Goal: Contribute content: Contribute content

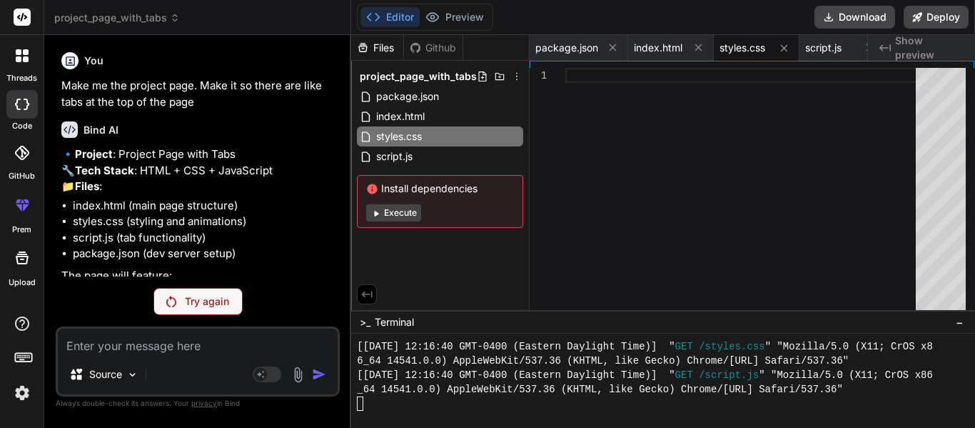
scroll to position [14277, 0]
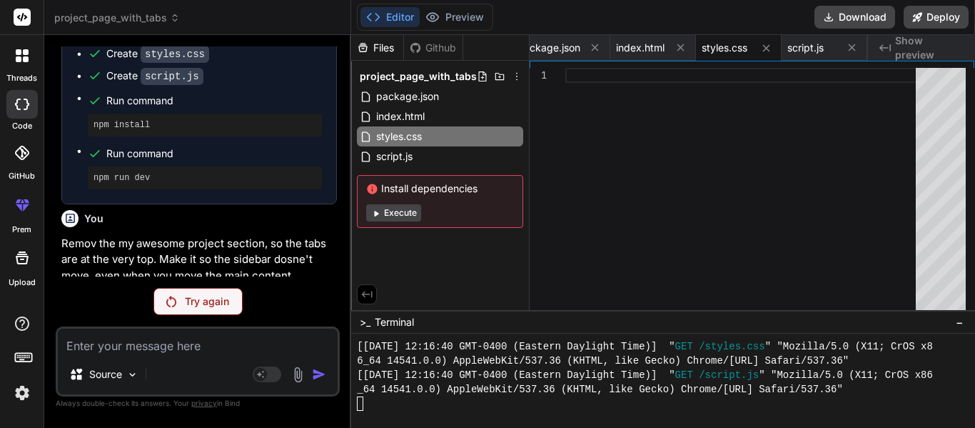
click at [206, 301] on p "Try again" at bounding box center [207, 301] width 44 height 14
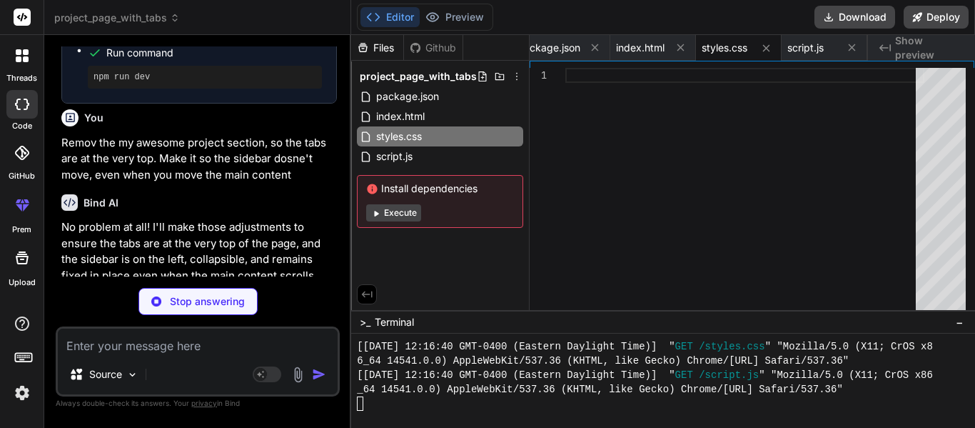
type textarea "x"
type textarea "</div> </div> </div> <script src="script.js"></script> </body> </html>"
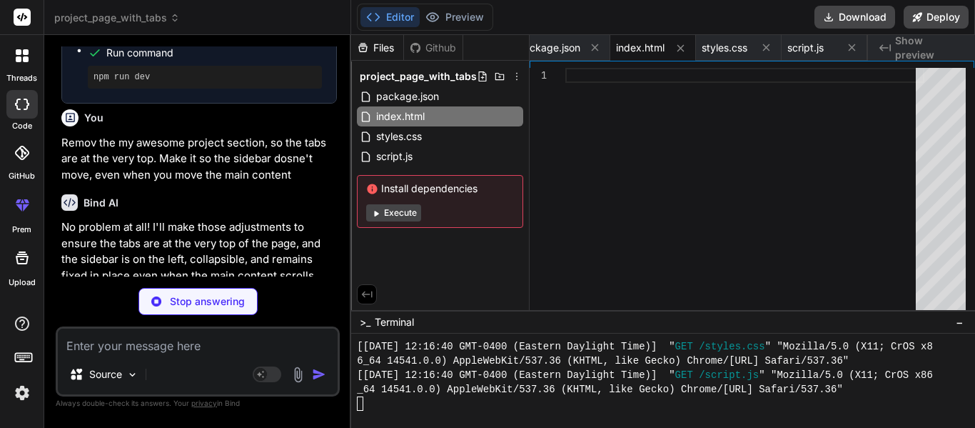
type textarea "x"
type textarea "} @media (max-width: 480px) { .tab-button { font-size: 0.9em; padding: 10px 10p…"
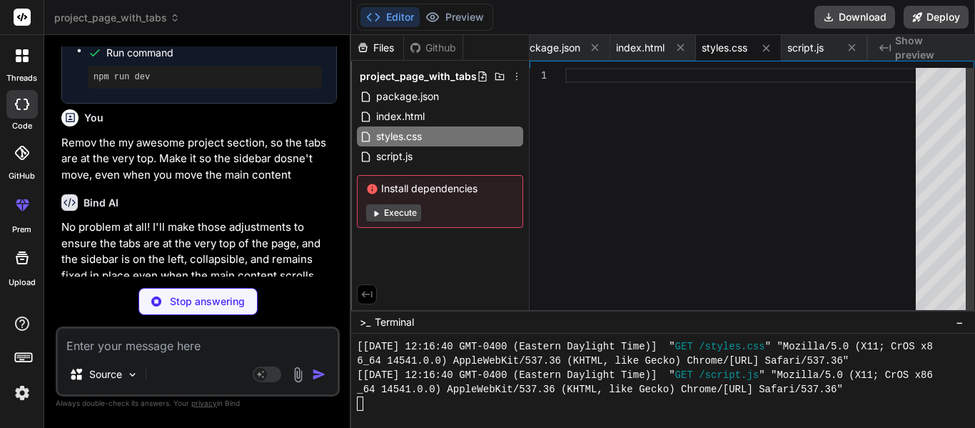
type textarea "x"
type textarea "// Sidebar toggle functionality if (sidebarToggle && sidebar) { sidebarToggle.a…"
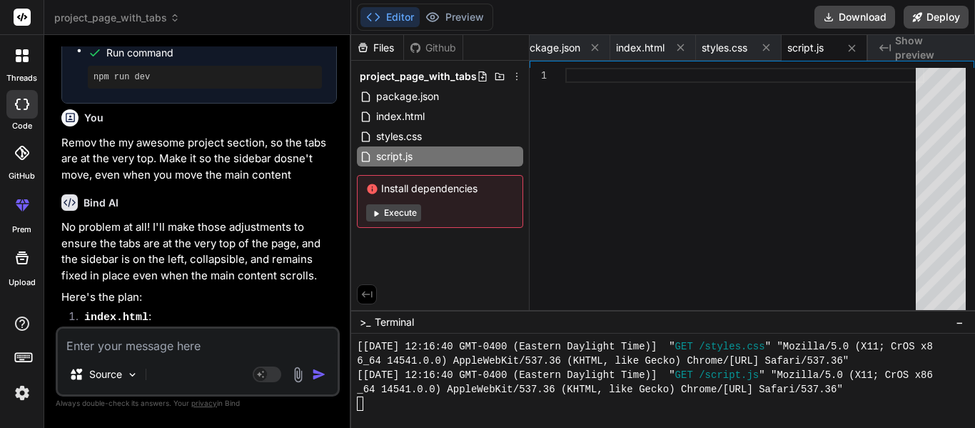
type textarea "x"
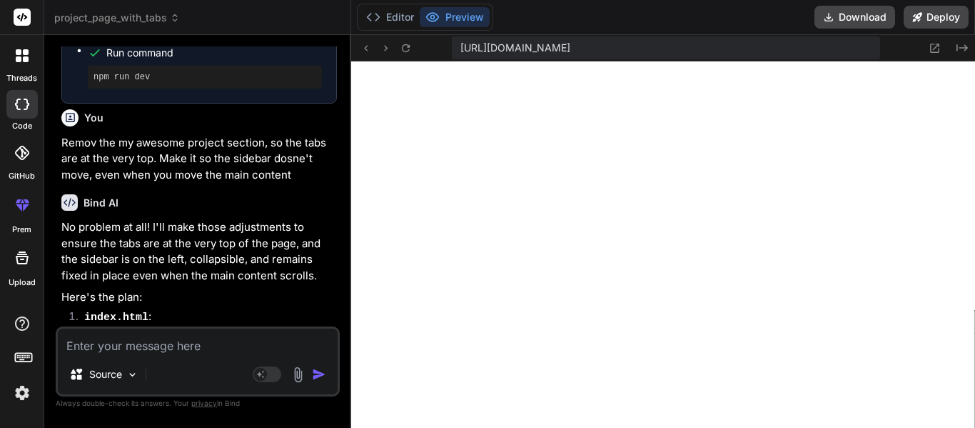
click at [138, 348] on textarea at bounding box center [198, 341] width 280 height 26
type textarea "H"
type textarea "x"
type textarea "He"
type textarea "x"
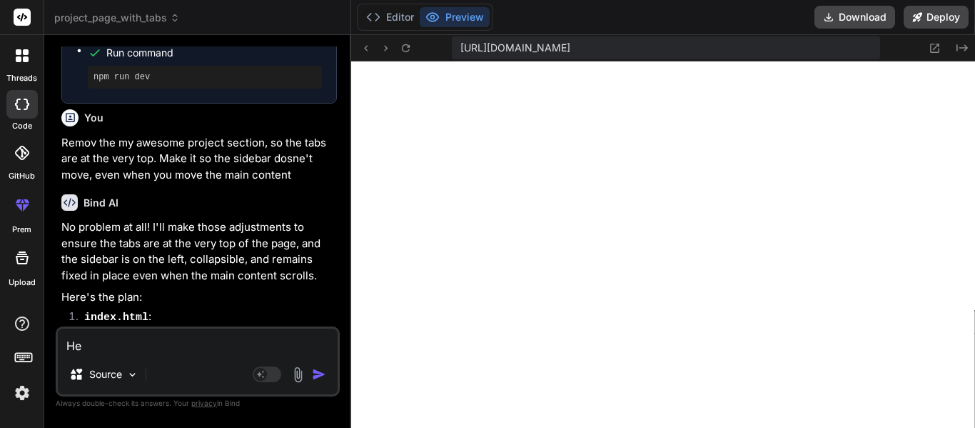
type textarea "Her"
type textarea "x"
type textarea "Here"
type textarea "x"
type textarea "Here"
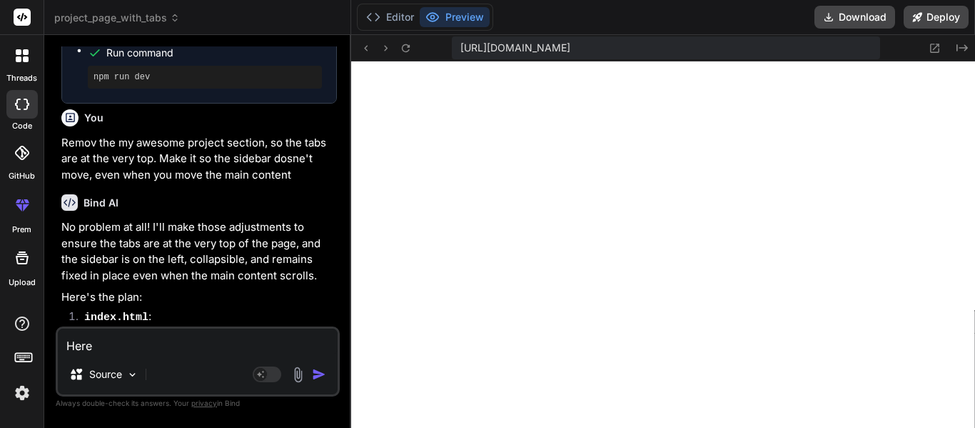
type textarea "x"
type textarea "Here i"
type textarea "x"
type textarea "Here is"
type textarea "x"
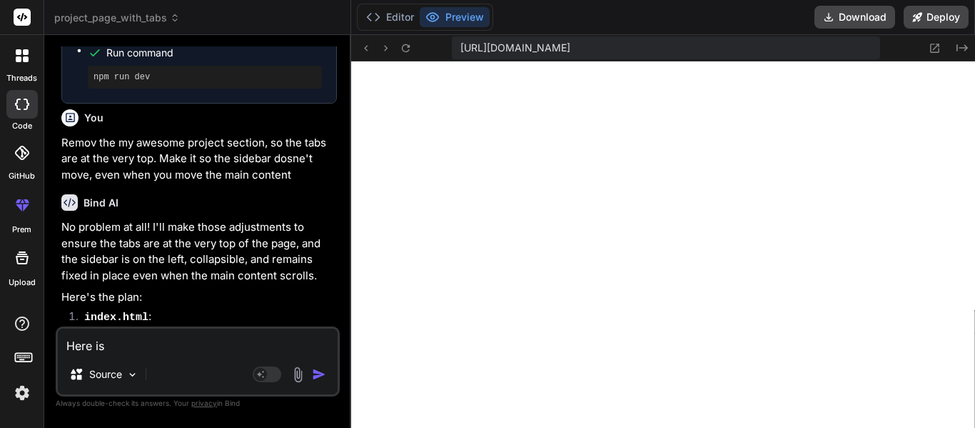
type textarea "Here is"
type textarea "x"
type textarea "Here is t"
type textarea "x"
type textarea "Here is th"
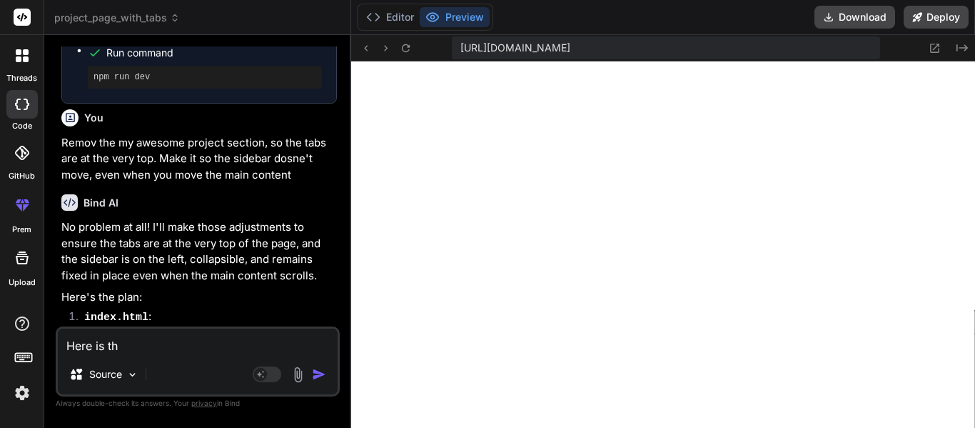
type textarea "x"
type textarea "Here is the"
type textarea "x"
type textarea "Here is the"
type textarea "x"
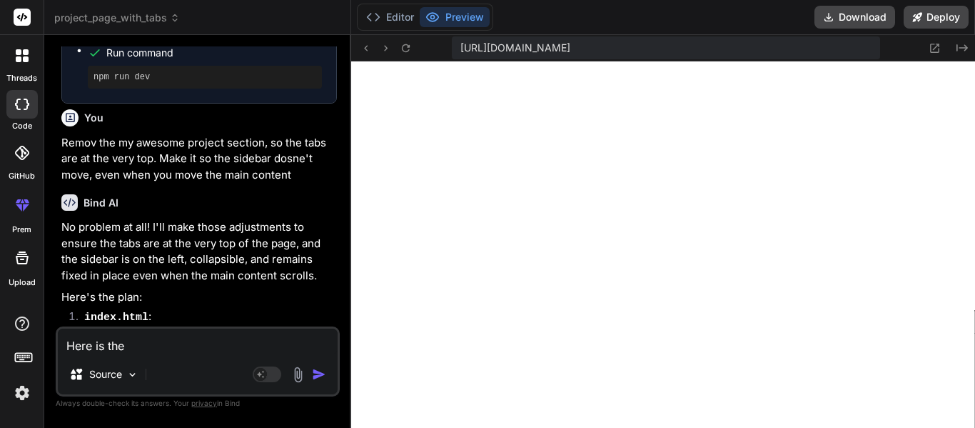
type textarea "Here is the t"
type textarea "x"
type textarea "Here is the th"
type textarea "x"
type textarea "Here is the thi"
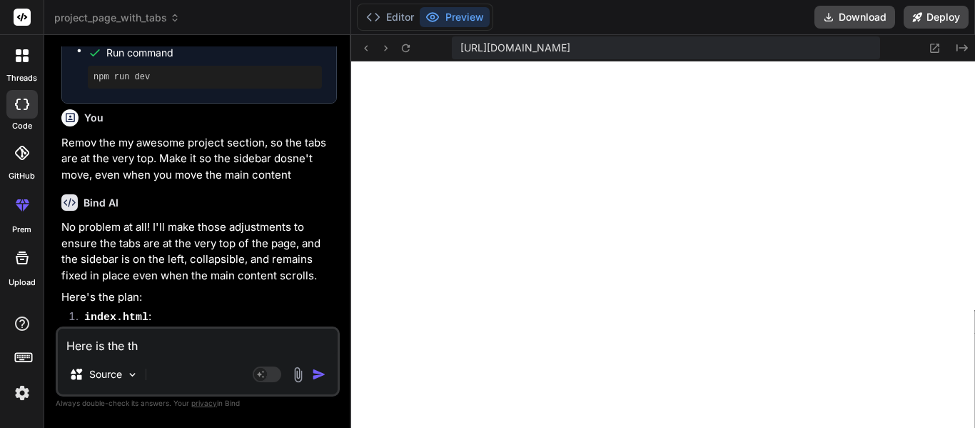
type textarea "x"
type textarea "Here is the thin"
type textarea "x"
type textarea "Here is the thing"
type textarea "x"
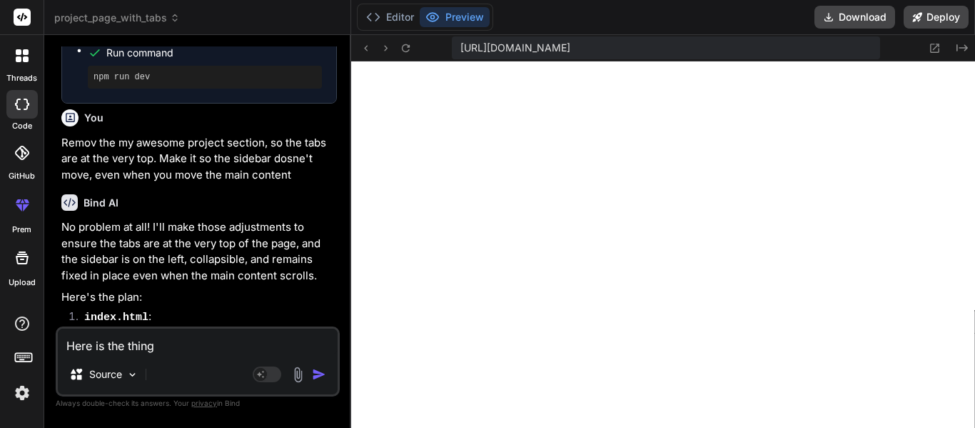
type textarea "Here is the thing."
type textarea "x"
type textarea "Here is the thing."
type textarea "x"
type textarea "Here is the thing. I"
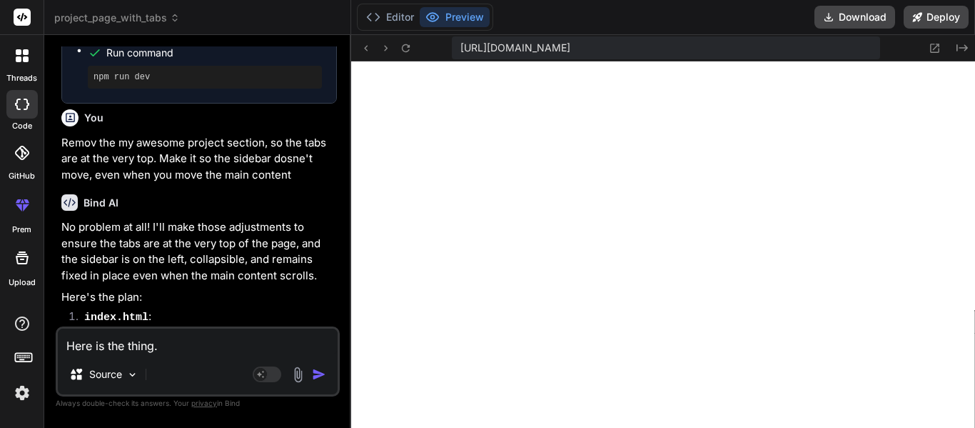
type textarea "x"
type textarea "Here is the thing. Iw"
type textarea "x"
type textarea "Here is the thing. Iw"
type textarea "x"
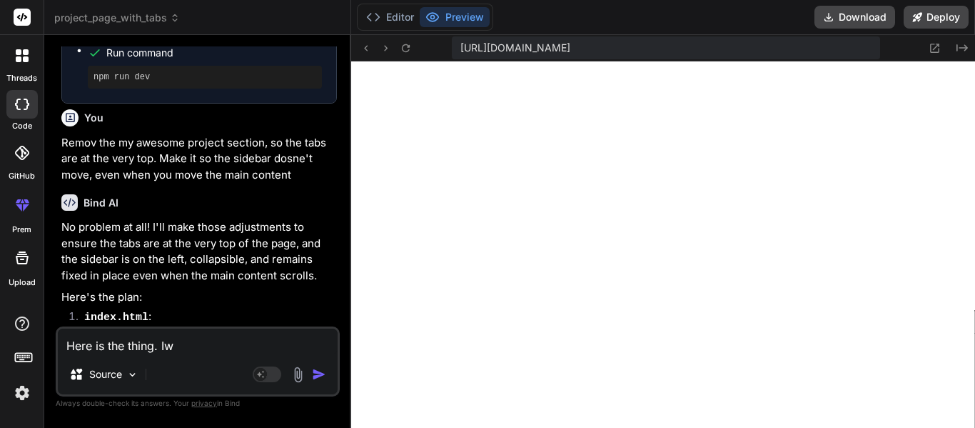
type textarea "Here is the thing. Iw"
type textarea "x"
type textarea "Here is the thing. I"
type textarea "x"
type textarea "Here is the thing. I"
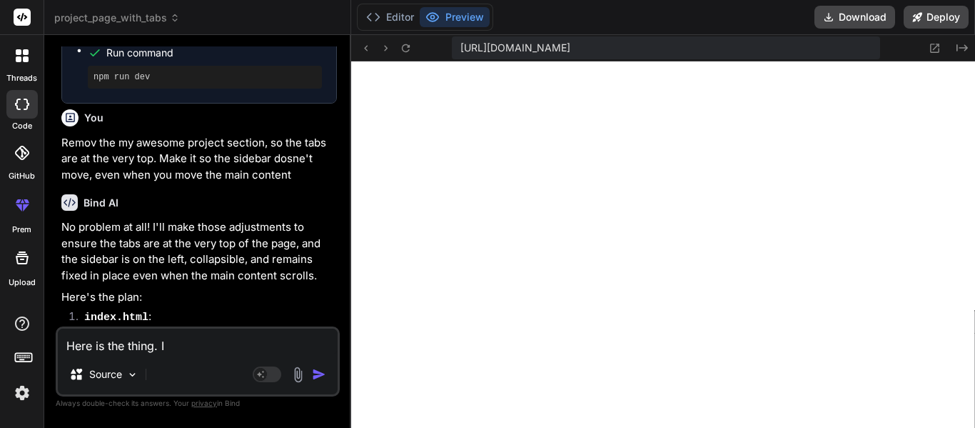
type textarea "x"
type textarea "Here is the thing. I w"
type textarea "x"
type textarea "Here is the thing. I wa"
type textarea "x"
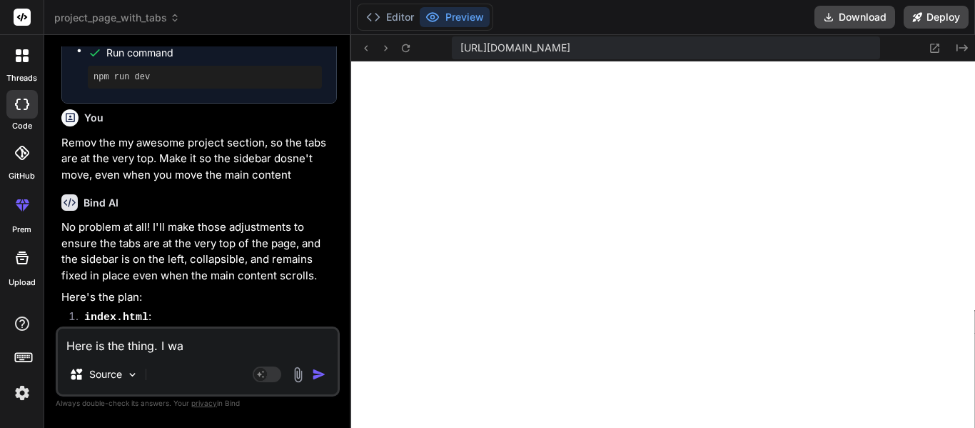
type textarea "Here is the thing. I wan"
type textarea "x"
type textarea "Here is the thing. I want"
type textarea "x"
type textarea "Here is the thing. I want"
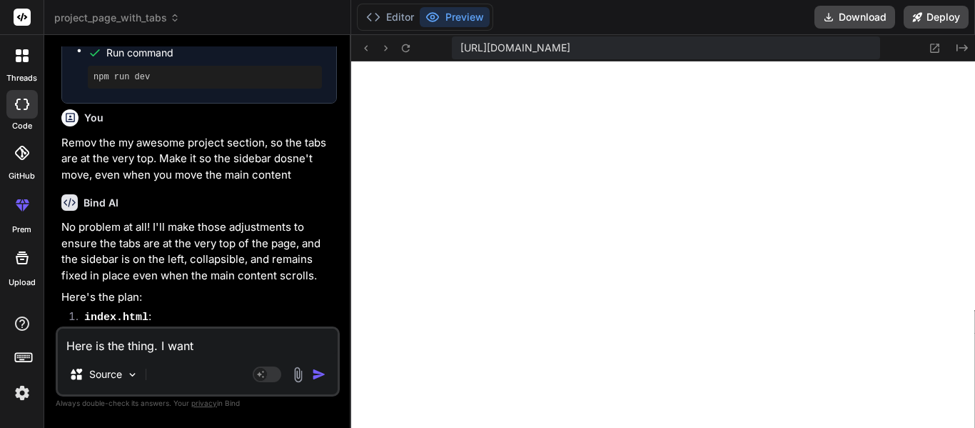
type textarea "x"
type textarea "Here is the thing. I want t"
type textarea "x"
type textarea "Here is the thing. I want th"
type textarea "x"
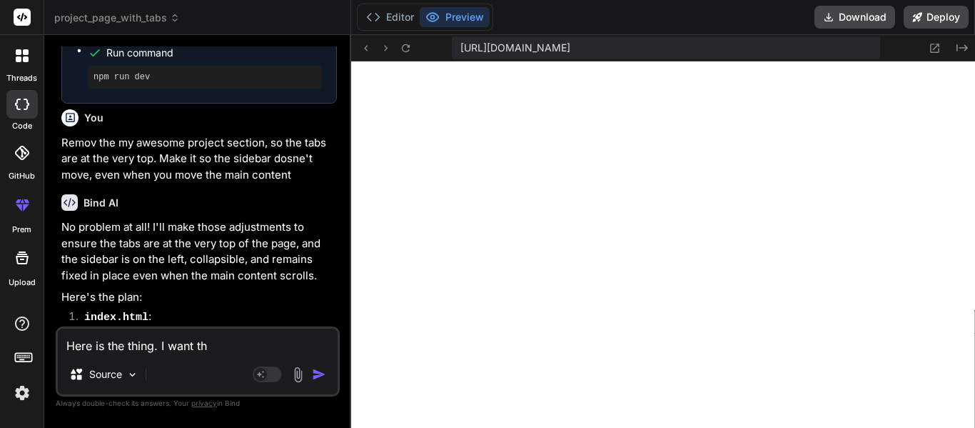
type textarea "Here is the thing. I want the"
type textarea "x"
type textarea "Here is the thing. I want the"
type textarea "x"
type textarea "Here is the thing. I want the s"
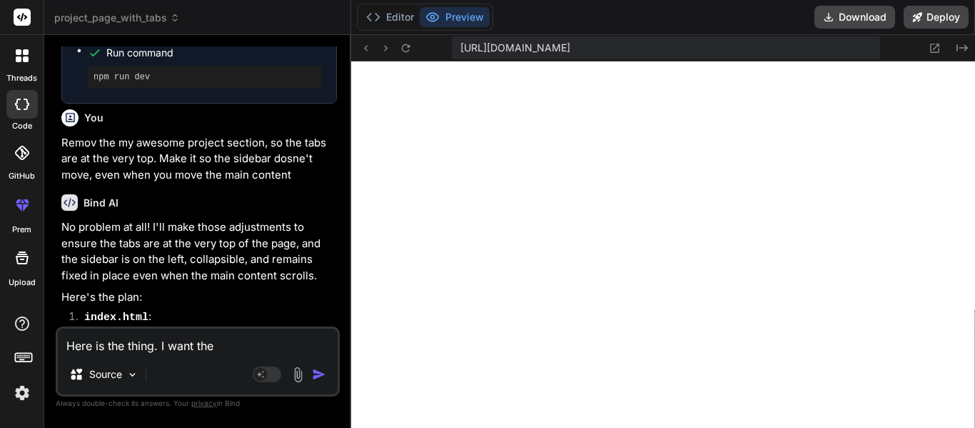
type textarea "x"
type textarea "Here is the thing. I want the si"
type textarea "x"
type textarea "Here is the thing. I want the sid"
type textarea "x"
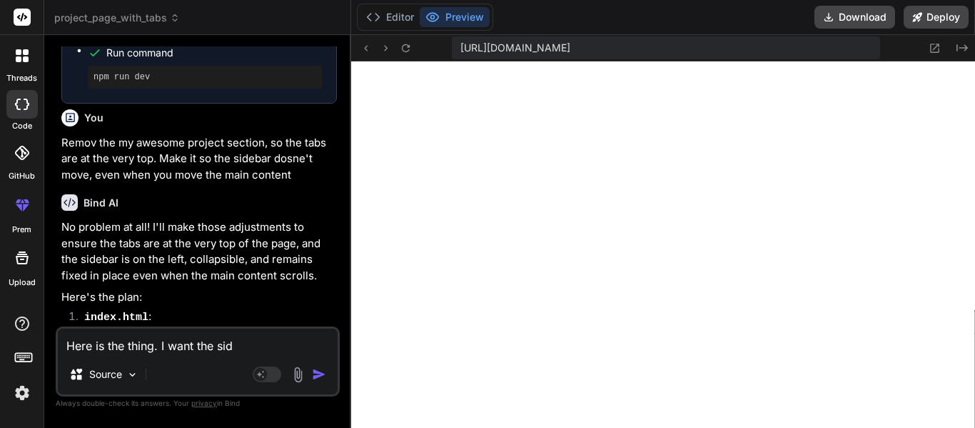
type textarea "Here is the thing. I want the side"
type textarea "x"
type textarea "Here is the thing. I want the sideb"
type textarea "x"
type textarea "Here is the thing. I want the sideba"
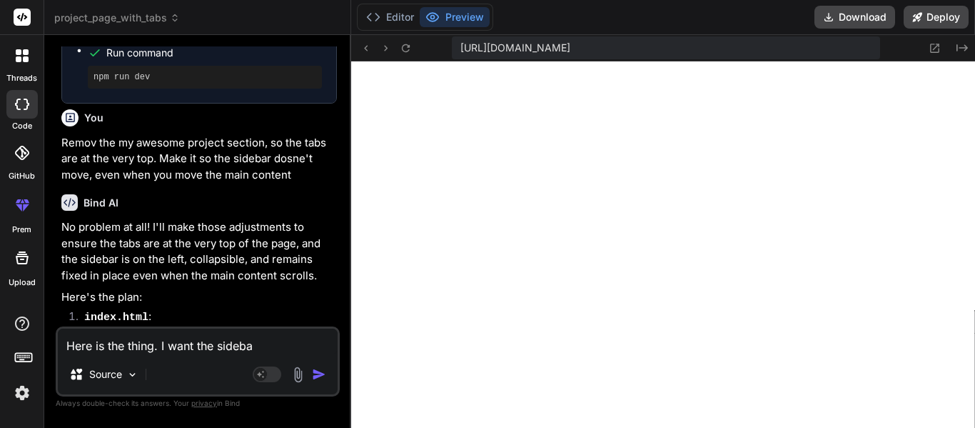
type textarea "x"
type textarea "Here is the thing. I want the sidebar"
type textarea "x"
type textarea "Here is the thing. I want the sidebar"
type textarea "x"
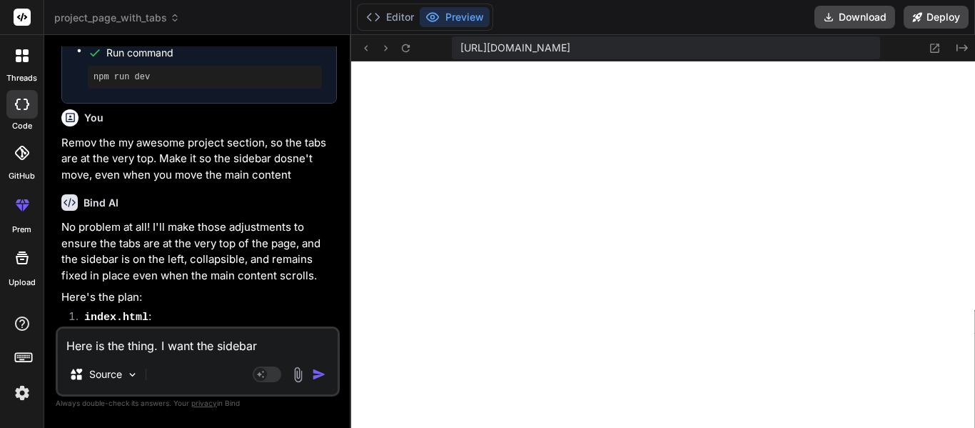
type textarea "Here is the thing. I want the sidebar t"
type textarea "x"
type textarea "Here is the thing. I want the sidebar to"
type textarea "x"
type textarea "Here is the thing. I want the sidebar to"
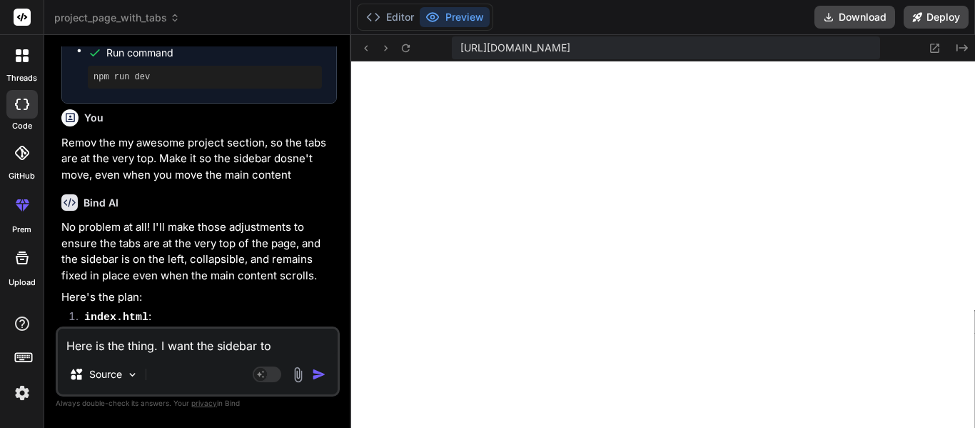
type textarea "x"
type textarea "Here is the thing. I want the sidebar to f"
type textarea "x"
type textarea "Here is the thing. I want the sidebar to fu"
type textarea "x"
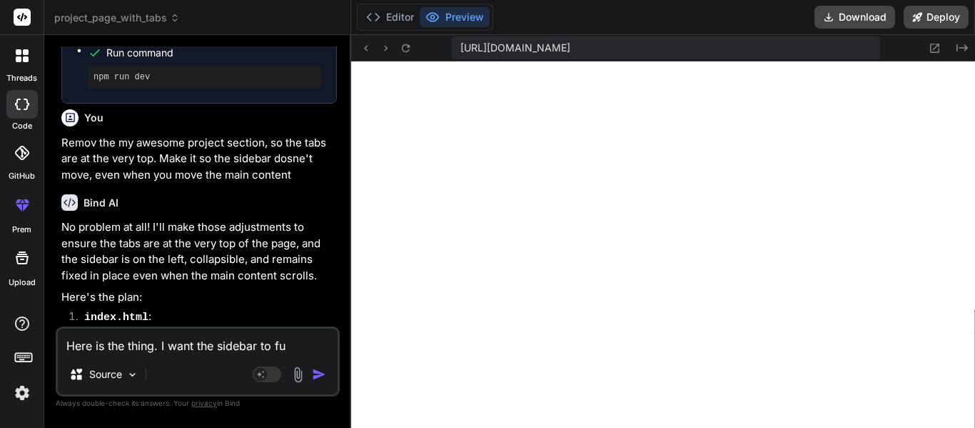
type textarea "Here is the thing. I want the sidebar to ful"
type textarea "x"
type textarea "Here is the thing. I want the sidebar to full"
type textarea "x"
type textarea "Here is the thing. I want the sidebar to fully"
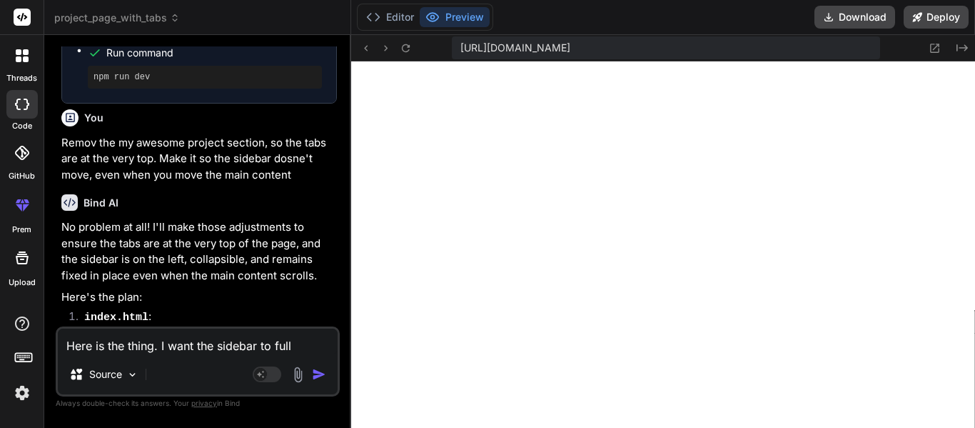
type textarea "x"
type textarea "Here is the thing. I want the sidebar to fully r"
type textarea "x"
type textarea "Here is the thing. I want the sidebar to fully re"
type textarea "x"
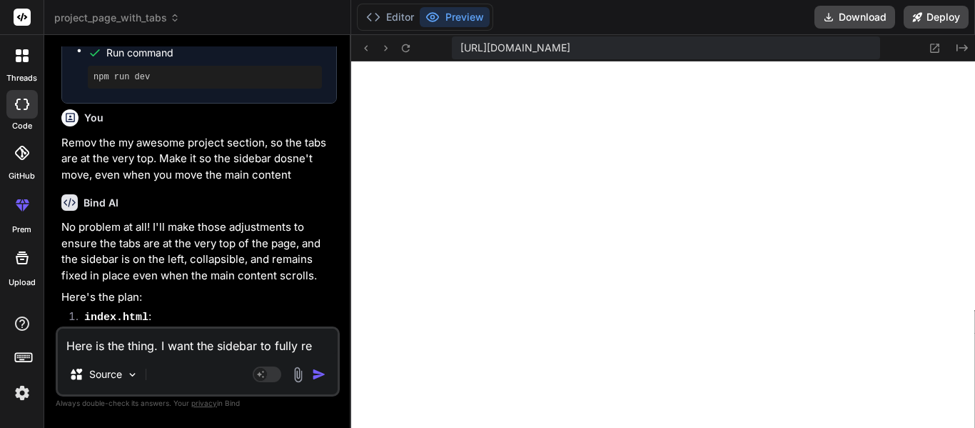
type textarea "Here is the thing. I want the sidebar to fully rea"
type textarea "x"
type textarea "Here is the thing. I want the sidebar to fully reac"
type textarea "x"
type textarea "Here is the thing. I want the sidebar to fully reach"
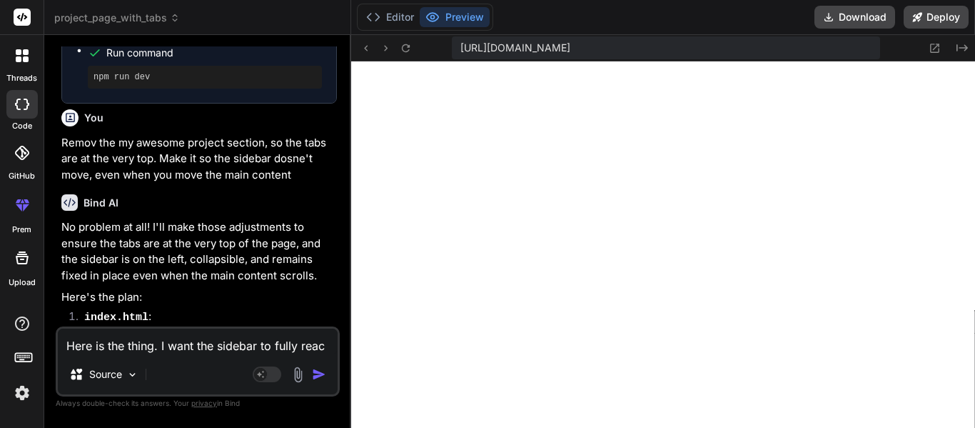
type textarea "x"
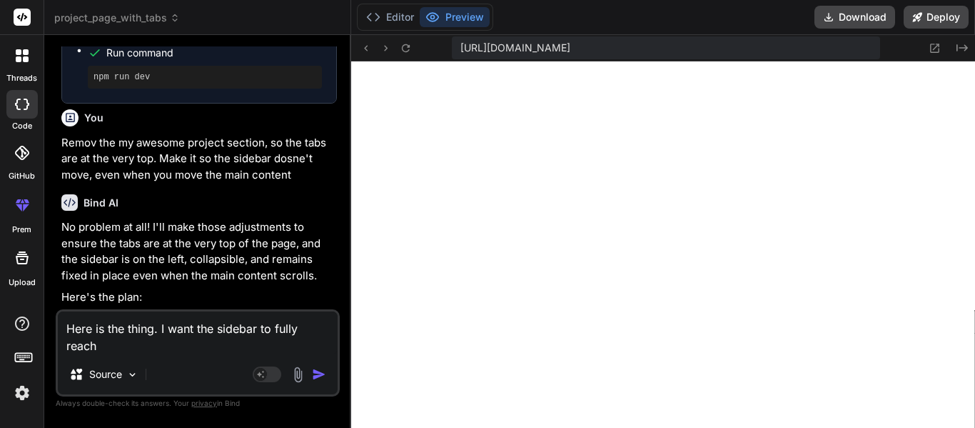
type textarea "Here is the thing. I want the sidebar to fully reach"
type textarea "x"
type textarea "Here is the thing. I want the sidebar to fully reach t"
type textarea "x"
type textarea "Here is the thing. I want the sidebar to fully reach th"
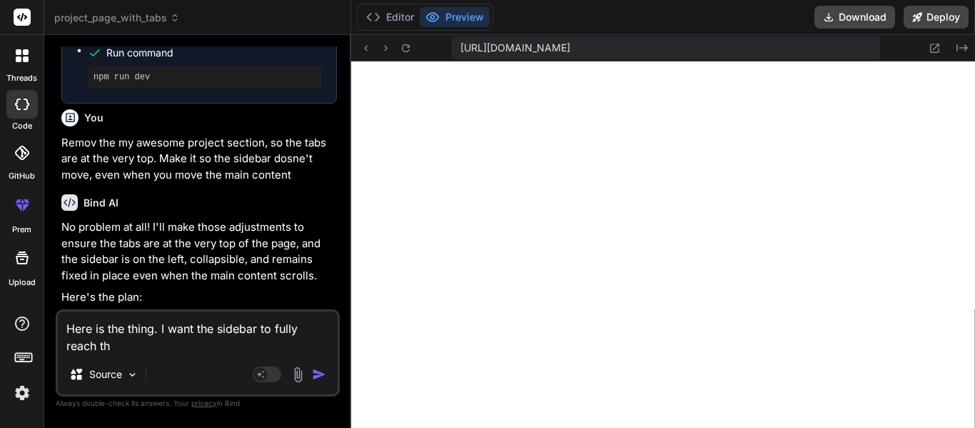
type textarea "x"
type textarea "Here is the thing. I want the sidebar to fully reach the"
type textarea "x"
type textarea "Here is the thing. I want the sidebar to fully reach the"
type textarea "x"
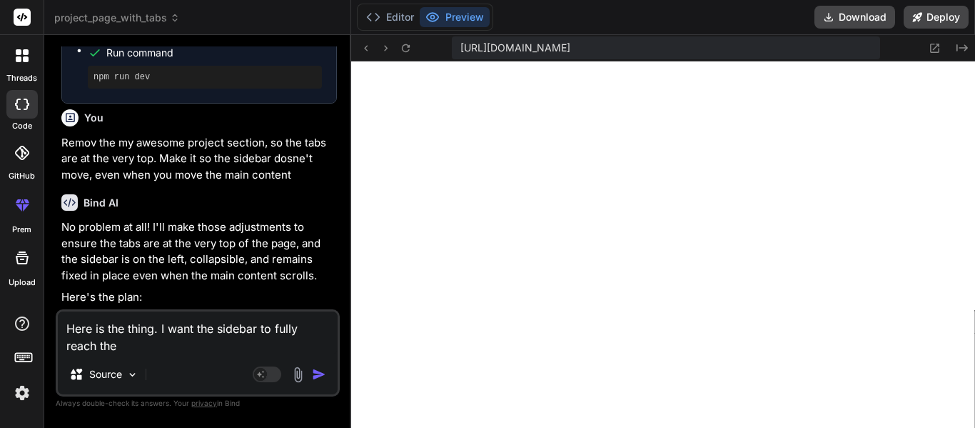
type textarea "Here is the thing. I want the sidebar to fully reach the b"
type textarea "x"
type textarea "Here is the thing. I want the sidebar to fully reach the bo"
type textarea "x"
type textarea "Here is the thing. I want the sidebar to fully reach the bot"
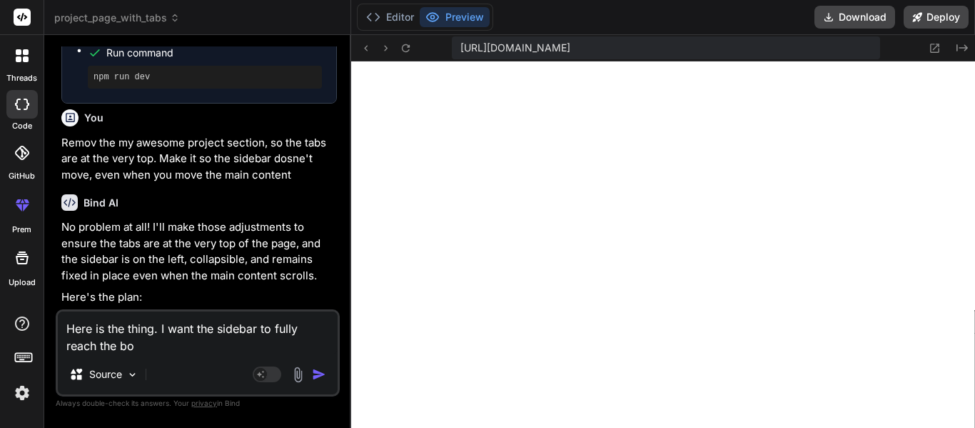
type textarea "x"
type textarea "Here is the thing. I want the sidebar to fully reach the bott"
type textarea "x"
type textarea "Here is the thing. I want the sidebar to fully reach the botto"
type textarea "x"
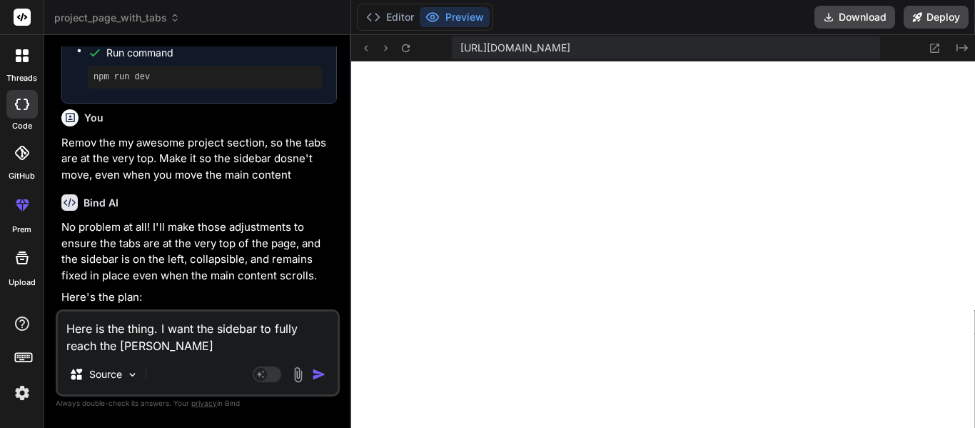
type textarea "Here is the thing. I want the sidebar to fully reach the bottom"
type textarea "x"
type textarea "Here is the thing. I want the sidebar to fully reach the bottom"
type textarea "x"
type textarea "Here is the thing. I want the sidebar to fully reach the bottom o"
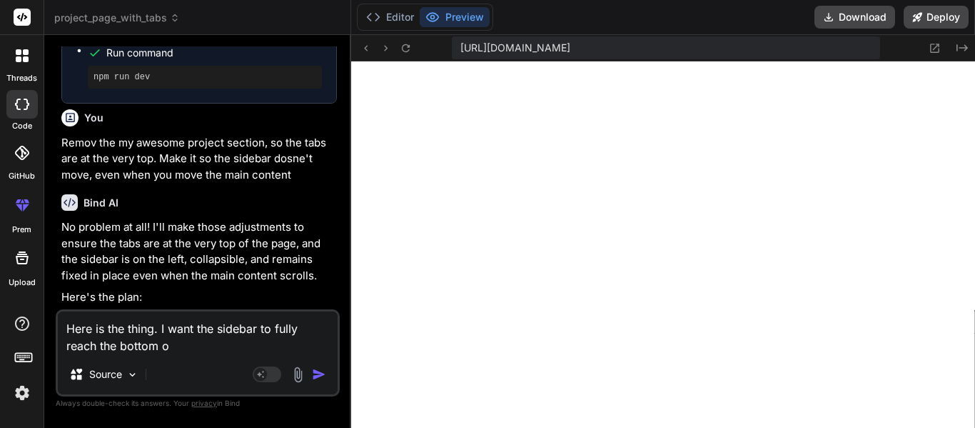
type textarea "x"
type textarea "Here is the thing. I want the sidebar to fully reach the bottom of"
type textarea "x"
type textarea "Here is the thing. I want the sidebar to fully reach the bottom of"
type textarea "x"
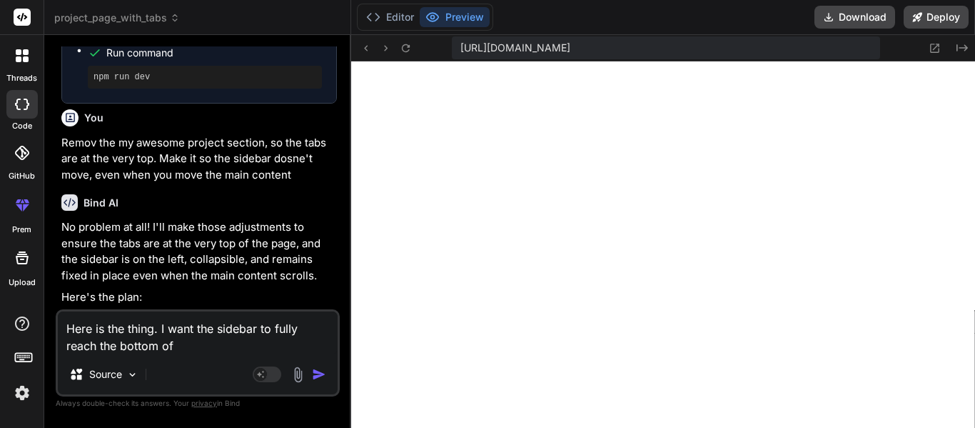
type textarea "Here is the thing. I want the sidebar to fully reach the bottom of t"
type textarea "x"
type textarea "Here is the thing. I want the sidebar to fully reach the bottom of th"
type textarea "x"
type textarea "Here is the thing. I want the sidebar to fully reach the bottom of the"
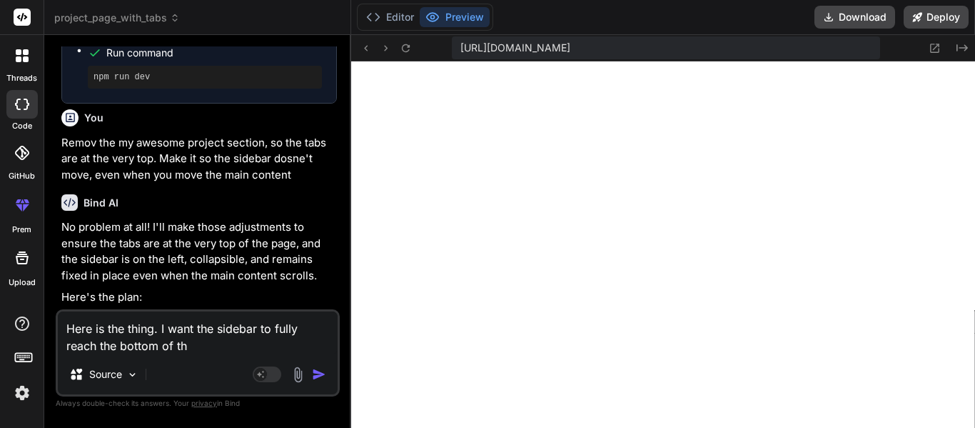
type textarea "x"
type textarea "Here is the thing. I want the sidebar to fully reach the bottom of the"
type textarea "x"
type textarea "Here is the thing. I want the sidebar to fully reach the bottom of the p"
type textarea "x"
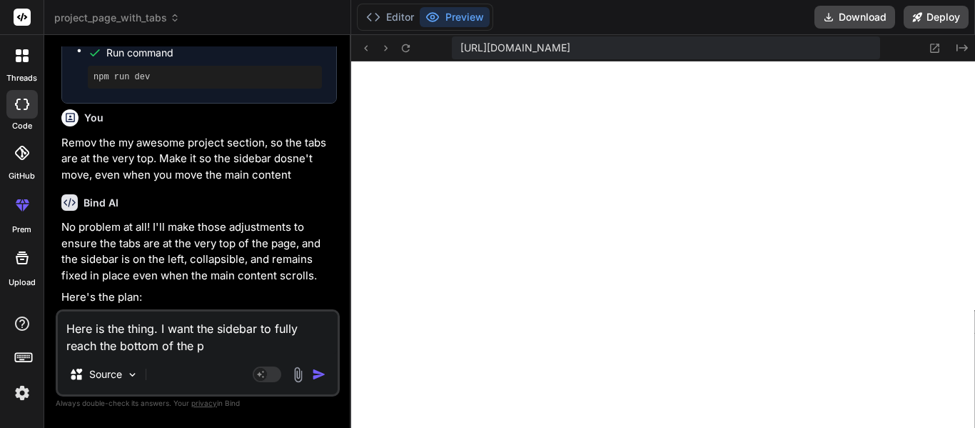
type textarea "Here is the thing. I want the sidebar to fully reach the bottom of the pa"
type textarea "x"
type textarea "Here is the thing. I want the sidebar to fully reach the bottom of the pag"
type textarea "x"
type textarea "Here is the thing. I want the sidebar to fully reach the bottom of the page"
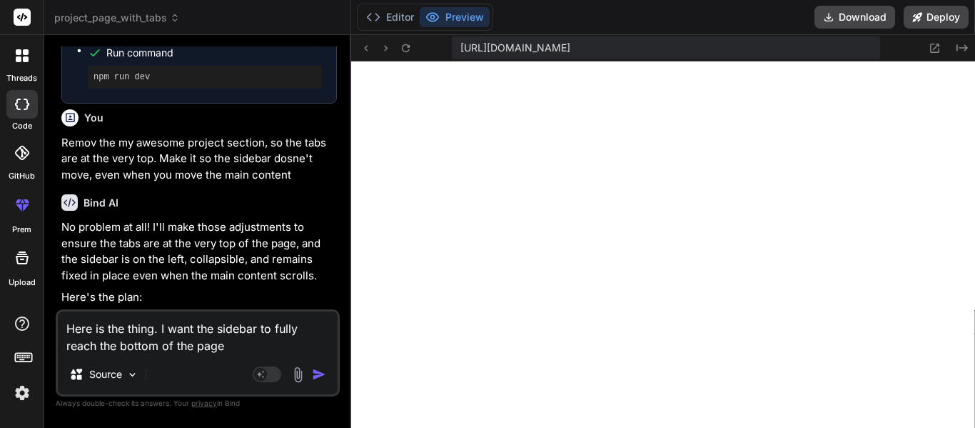
type textarea "x"
type textarea "Here is the thing. I want the sidebar to fully reach the bottom of the page,"
type textarea "x"
type textarea "Here is the thing. I want the sidebar to fully reach the bottom of the page,"
type textarea "x"
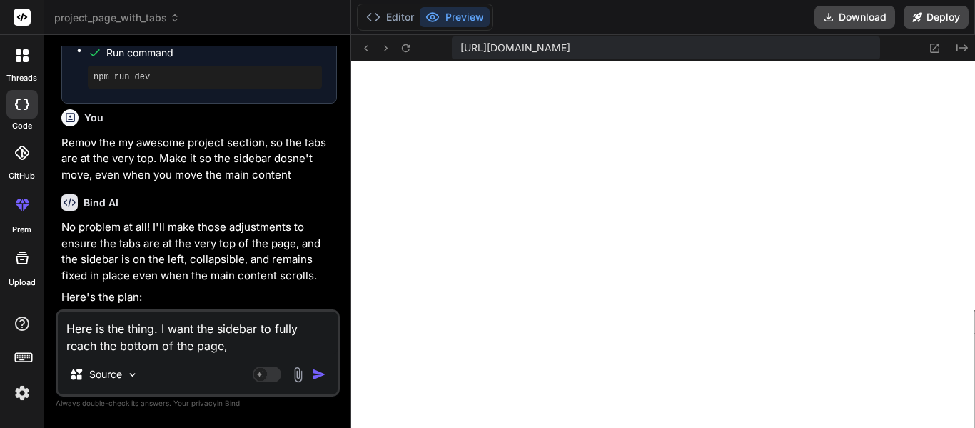
type textarea "Here is the thing. I want the sidebar to fully reach the bottom of the page, b"
type textarea "x"
type textarea "Here is the thing. I want the sidebar to fully reach the bottom of the page, bu"
type textarea "x"
type textarea "Here is the thing. I want the sidebar to fully reach the bottom of the page, but"
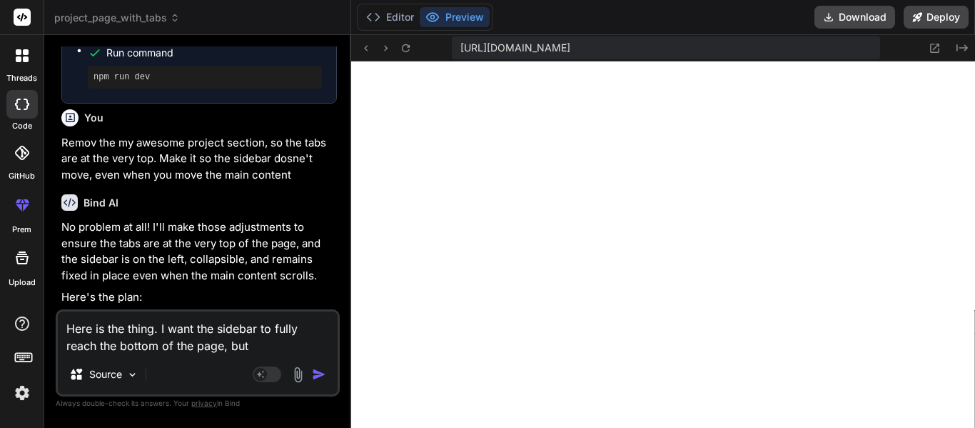
type textarea "x"
type textarea "Here is the thing. I want the sidebar to fully reach the bottom of the page, but"
type textarea "x"
type textarea "Here is the thing. I want the sidebar to fully reach the bottom of the page, bu…"
type textarea "x"
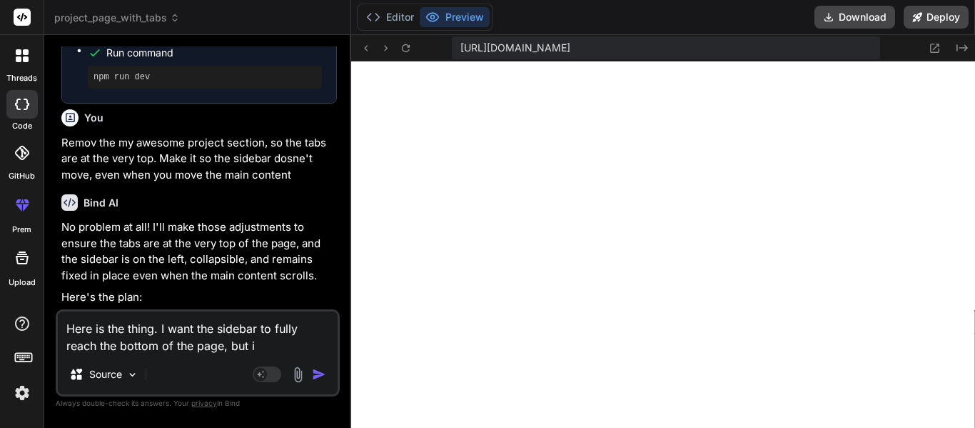
type textarea "Here is the thing. I want the sidebar to fully reach the bottom of the page, bu…"
type textarea "x"
type textarea "Here is the thing. I want the sidebar to fully reach the bottom of the page, bu…"
type textarea "x"
type textarea "Here is the thing. I want the sidebar to fully reach the bottom of the page, bu…"
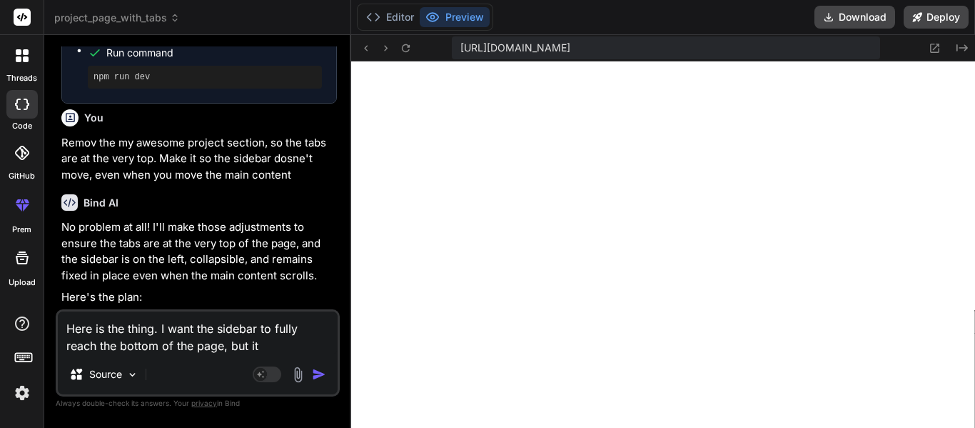
type textarea "x"
type textarea "Here is the thing. I want the sidebar to fully reach the bottom of the page, bu…"
type textarea "x"
type textarea "Here is the thing. I want the sidebar to fully reach the bottom of the page, bu…"
type textarea "x"
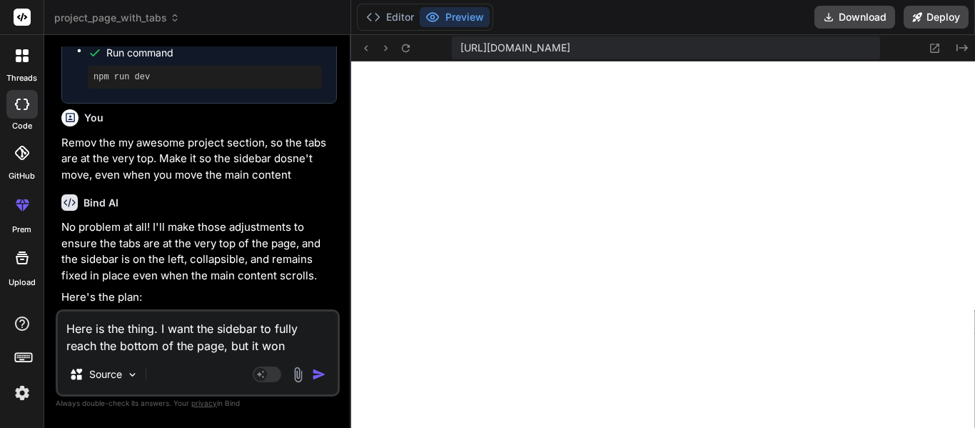
type textarea "Here is the thing. I want the sidebar to fully reach the bottom of the page, bu…"
type textarea "x"
type textarea "Here is the thing. I want the sidebar to fully reach the bottom of the page, bu…"
type textarea "x"
type textarea "Here is the thing. I want the sidebar to fully reach the bottom of the page, bu…"
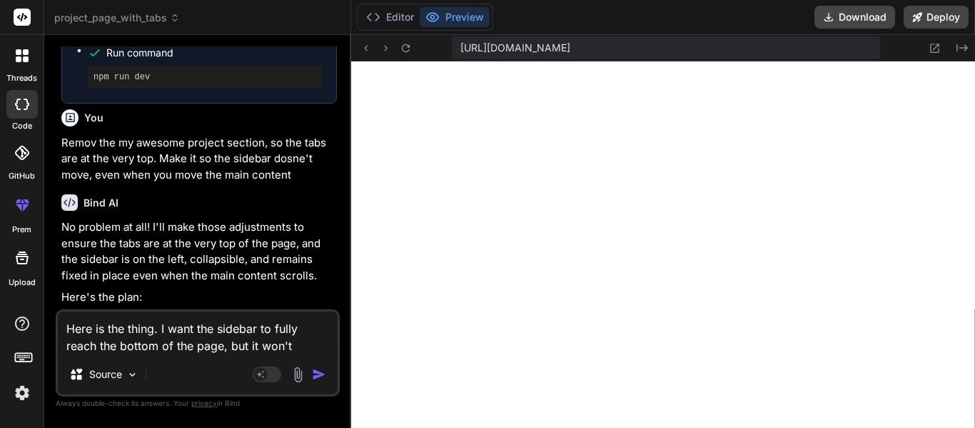
type textarea "x"
type textarea "Here is the thing. I want the sidebar to fully reach the bottom of the page, bu…"
type textarea "x"
type textarea "Here is the thing. I want the sidebar to fully reach the bottom of the page, bu…"
type textarea "x"
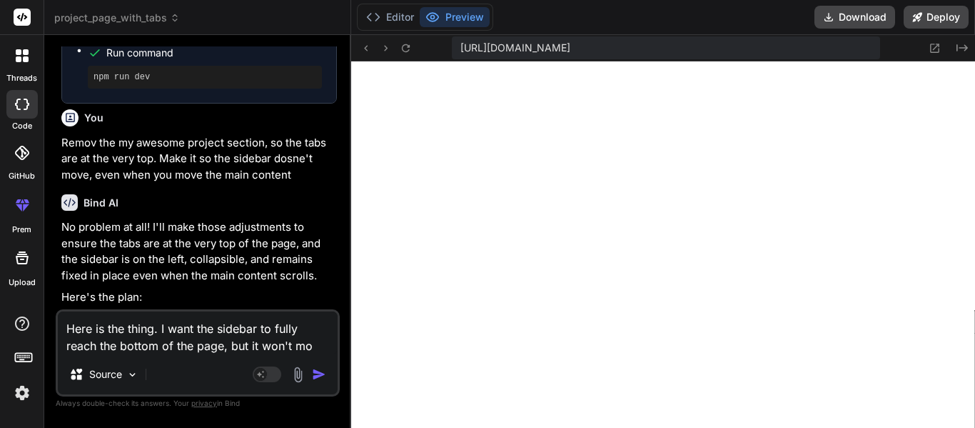
type textarea "Here is the thing. I want the sidebar to fully reach the bottom of the page, bu…"
type textarea "x"
type textarea "Here is the thing. I want the sidebar to fully reach the bottom of the page, bu…"
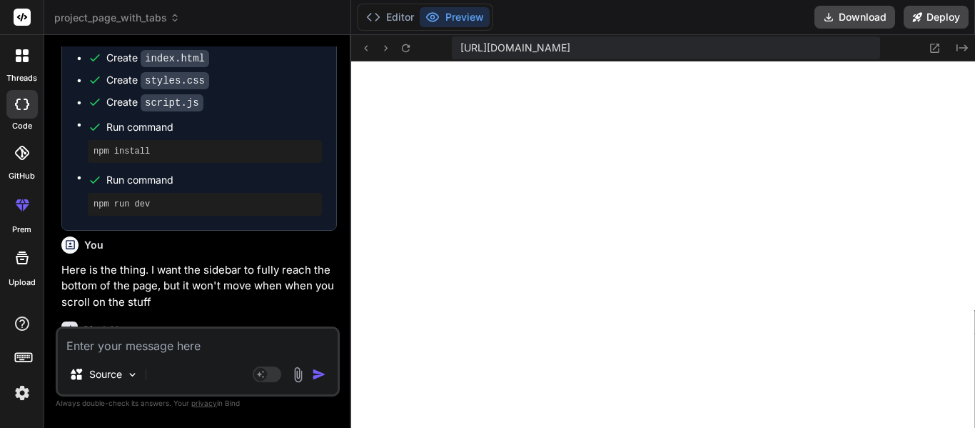
scroll to position [4261, 0]
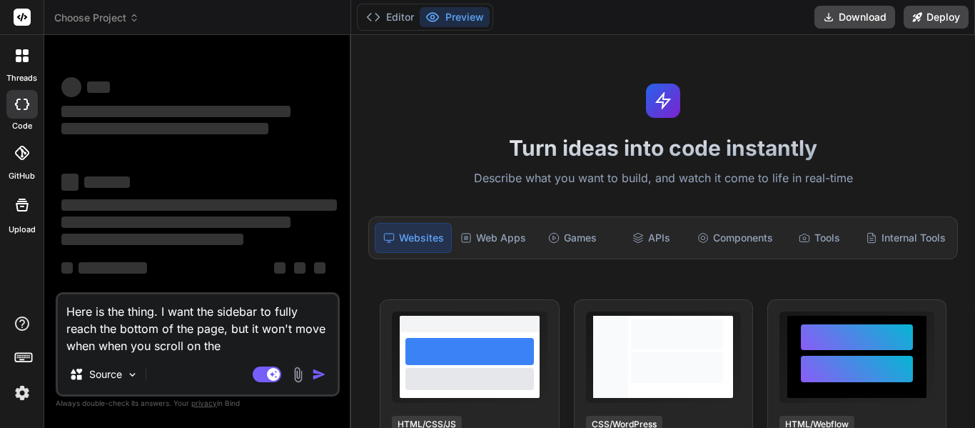
click at [21, 56] on icon at bounding box center [22, 55] width 13 height 13
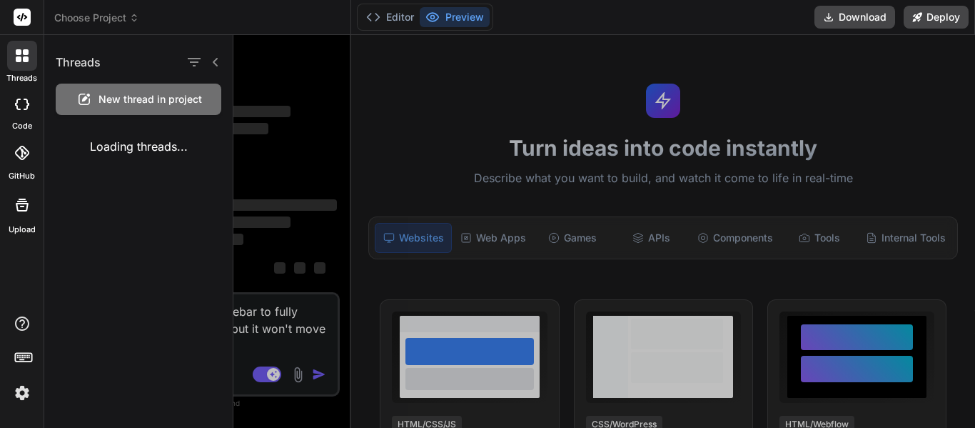
click at [218, 158] on div "Loading threads..." at bounding box center [138, 146] width 188 height 40
click at [308, 175] on div at bounding box center [604, 231] width 742 height 393
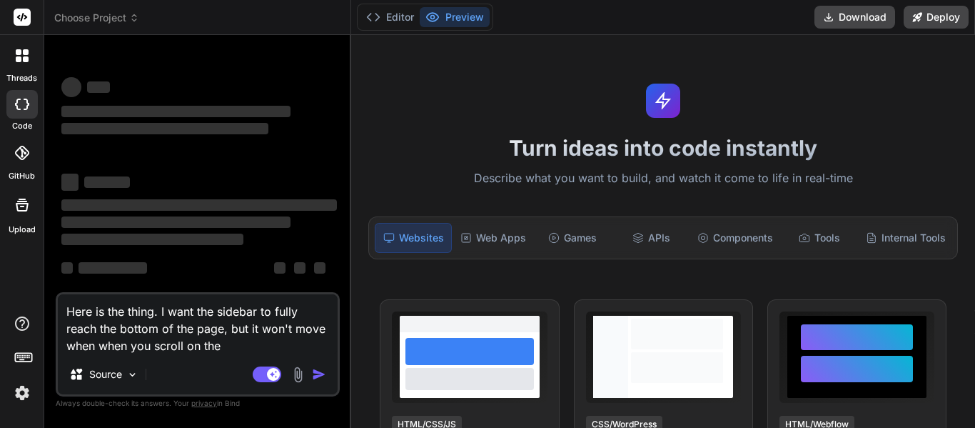
click at [14, 52] on div at bounding box center [22, 56] width 30 height 30
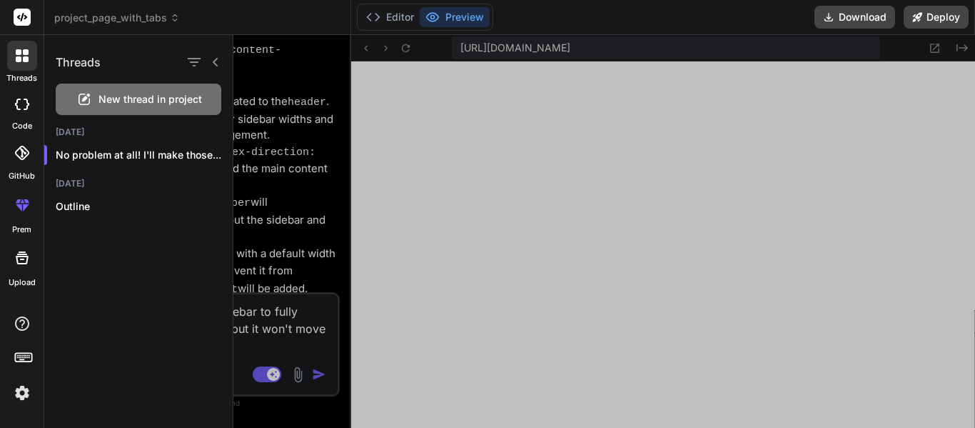
scroll to position [2539, 0]
click at [315, 272] on div at bounding box center [604, 231] width 742 height 393
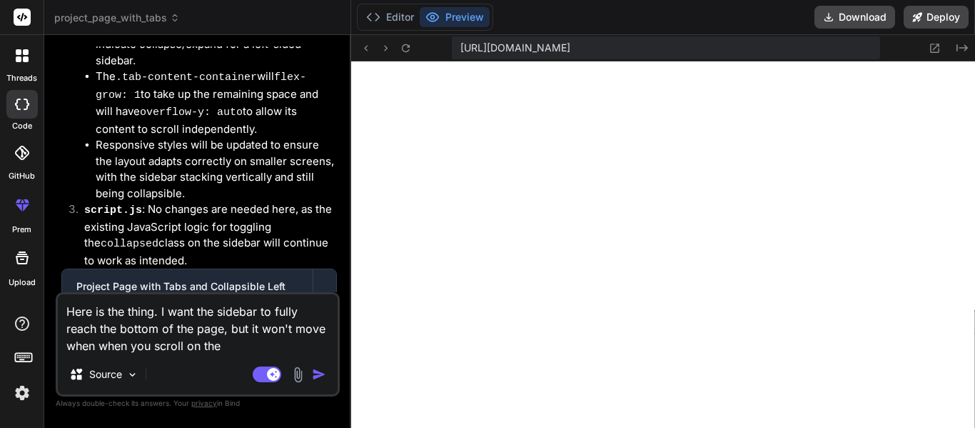
scroll to position [4183, 0]
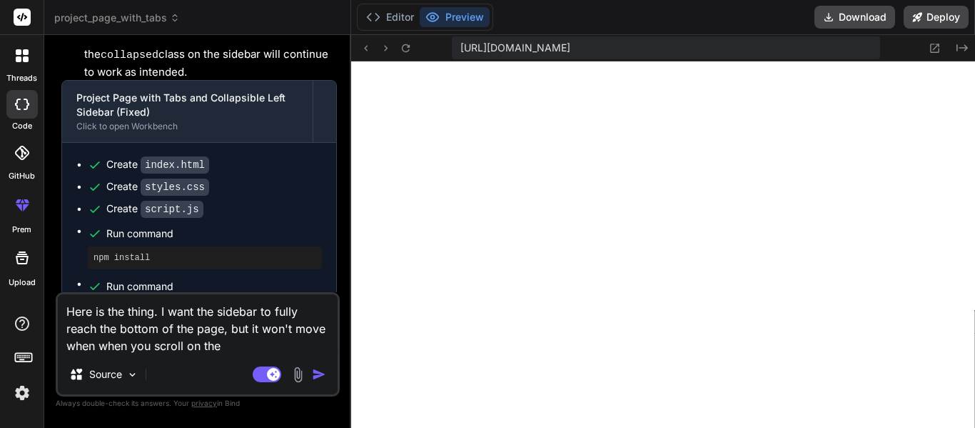
click at [214, 320] on textarea "Here is the thing. I want the sidebar to fully reach the bottom of the page, bu…" at bounding box center [198, 324] width 280 height 60
type textarea "x"
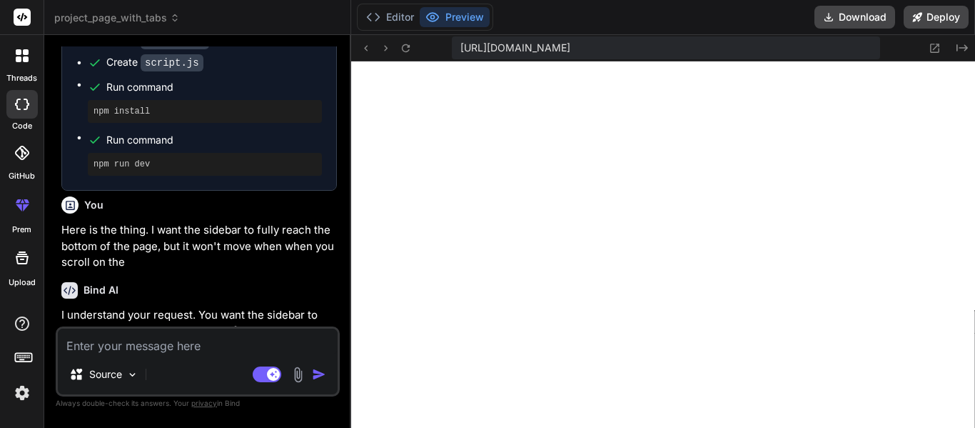
scroll to position [1485, 0]
type textarea "x"
type textarea "B"
type textarea "x"
type textarea "Bu"
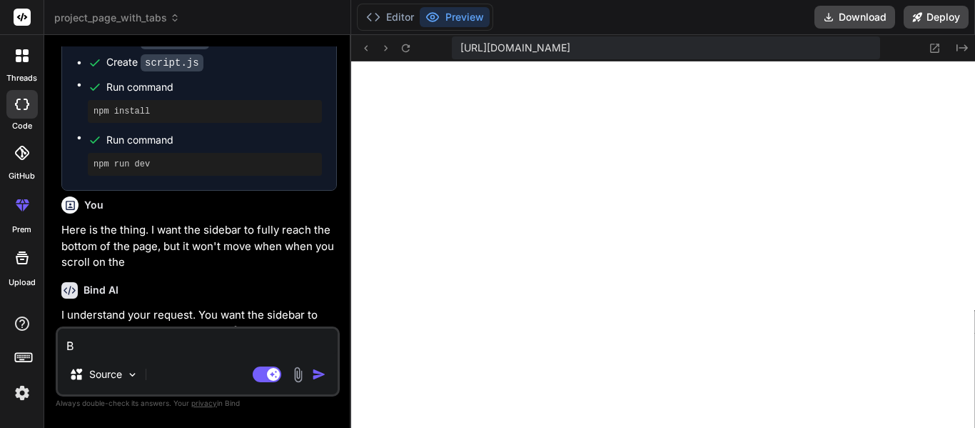
type textarea "x"
type textarea "But"
type textarea "x"
type textarea "But"
type textarea "x"
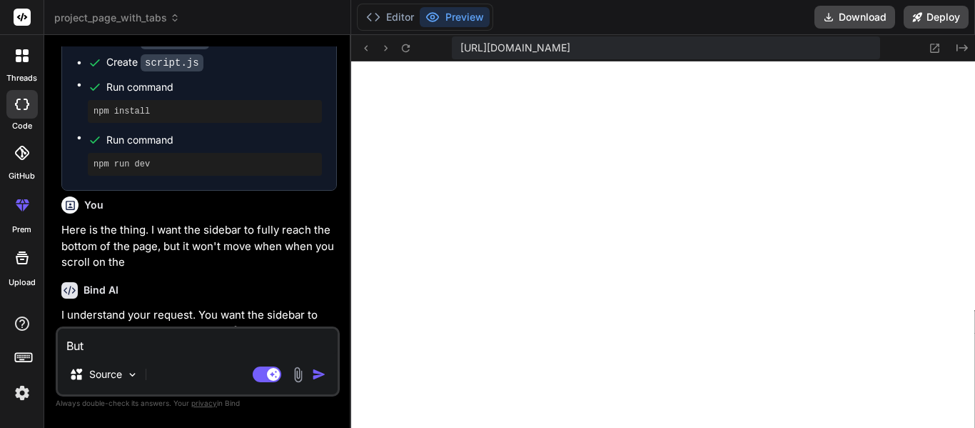
type textarea "But I"
type textarea "x"
type textarea "But I"
type textarea "x"
type textarea "But I m"
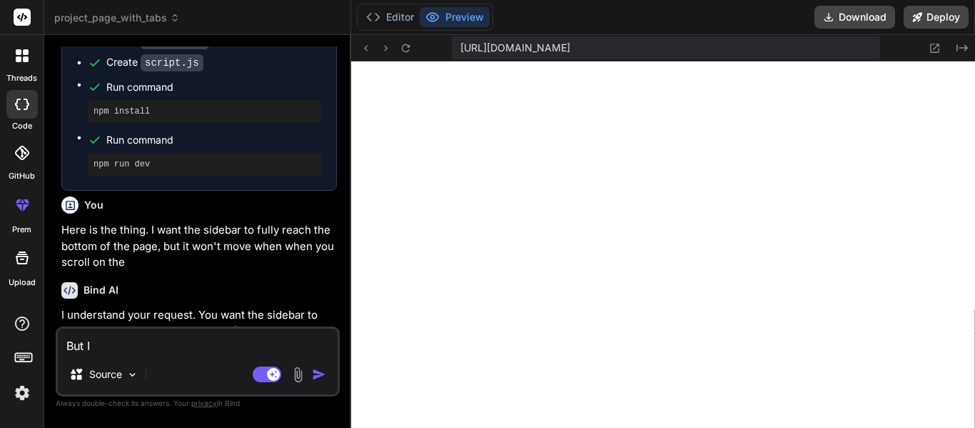
type textarea "x"
type textarea "But I me"
type textarea "x"
type textarea "But I mea"
type textarea "x"
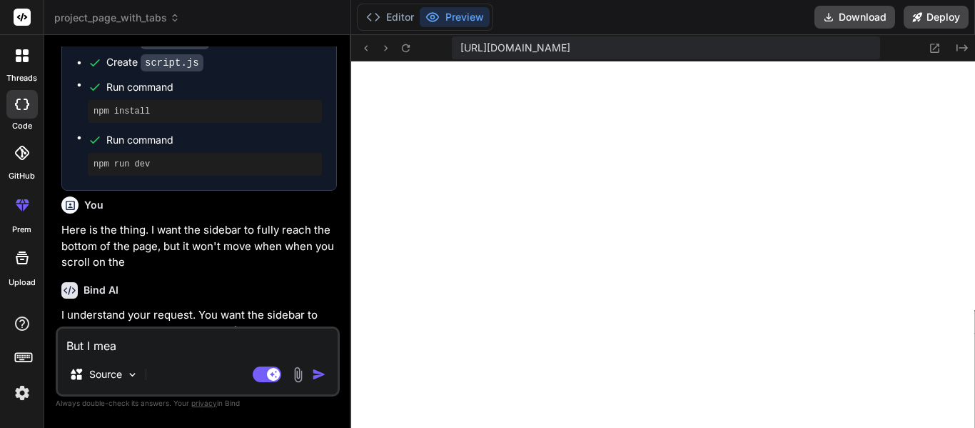
type textarea "But I mean"
type textarea "x"
type textarea "But I mean,"
type textarea "x"
type textarea "But I mean,"
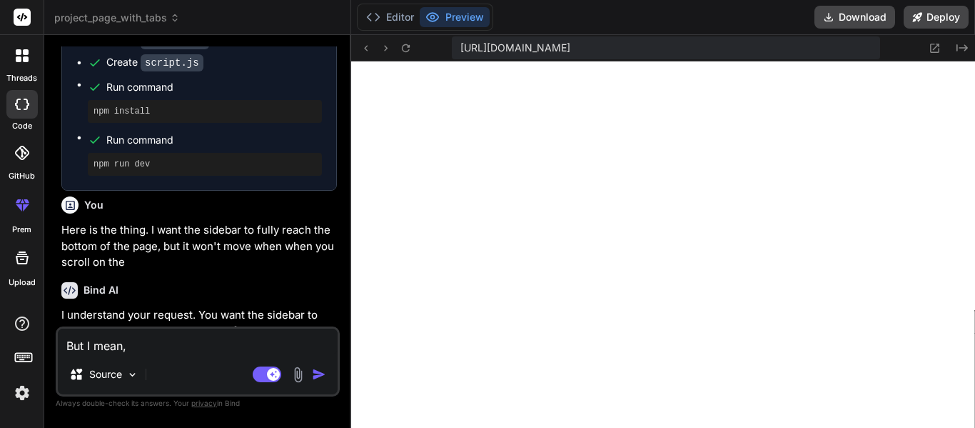
type textarea "x"
type textarea "But I mean, t"
type textarea "x"
type textarea "But I mean, th"
type textarea "x"
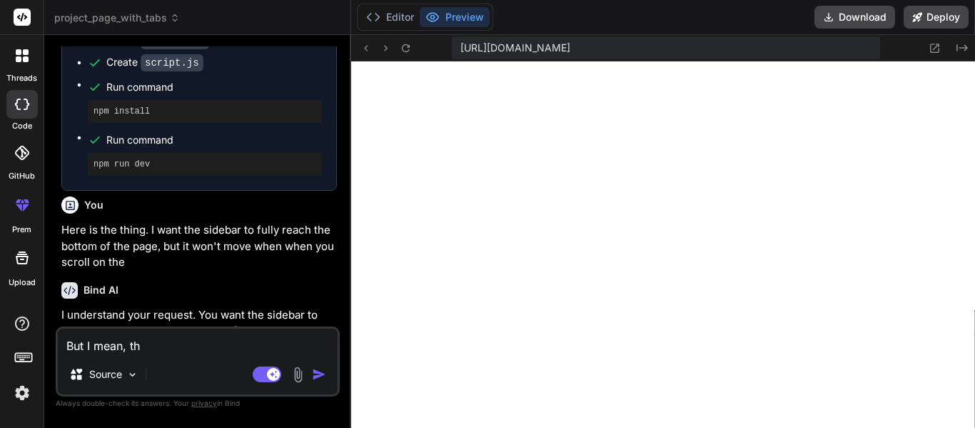
type textarea "But I mean, the"
type textarea "x"
type textarea "But I mean, the"
type textarea "x"
type textarea "But I mean, the s"
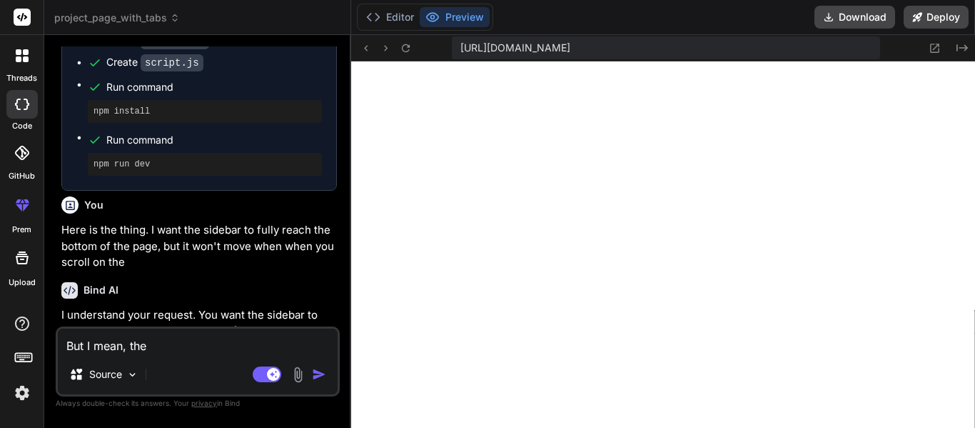
type textarea "x"
type textarea "But I mean, the si"
type textarea "x"
type textarea "But I mean, the sid"
type textarea "x"
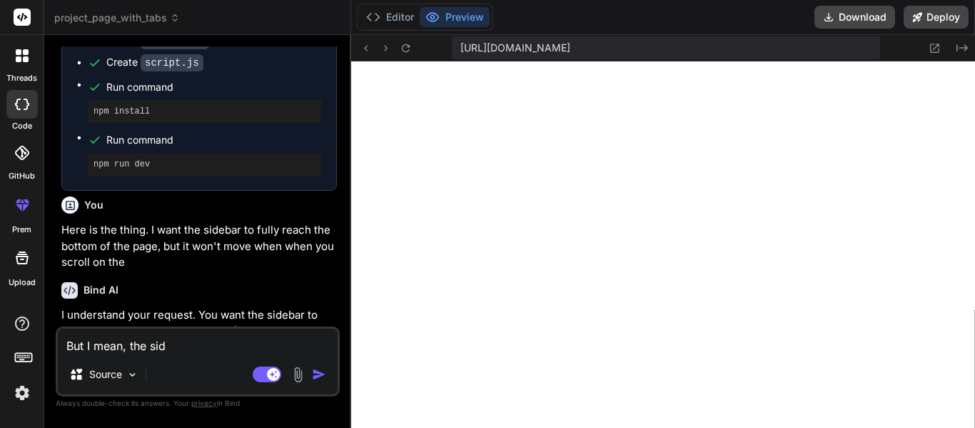
type textarea "But I mean, the side"
type textarea "x"
type textarea "But I mean, the sideb"
type textarea "x"
type textarea "But I mean, the sideba"
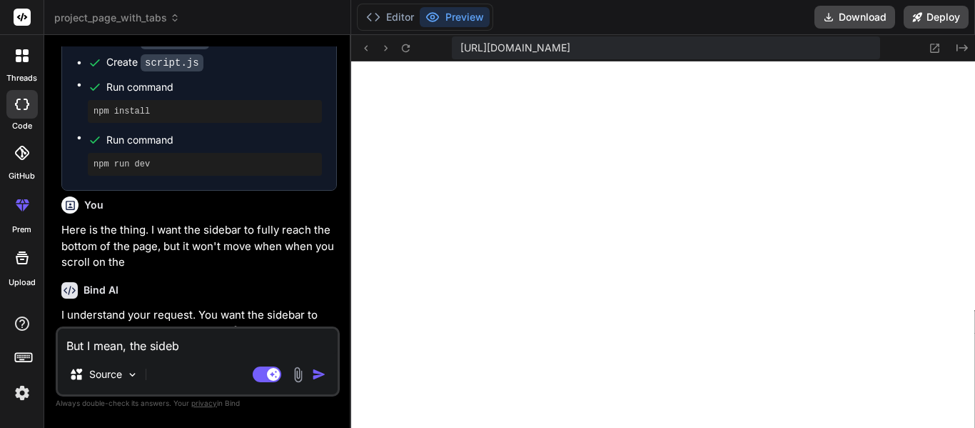
type textarea "x"
type textarea "But I mean, the sidebar"
type textarea "x"
type textarea "But I mean, the sidebar"
type textarea "x"
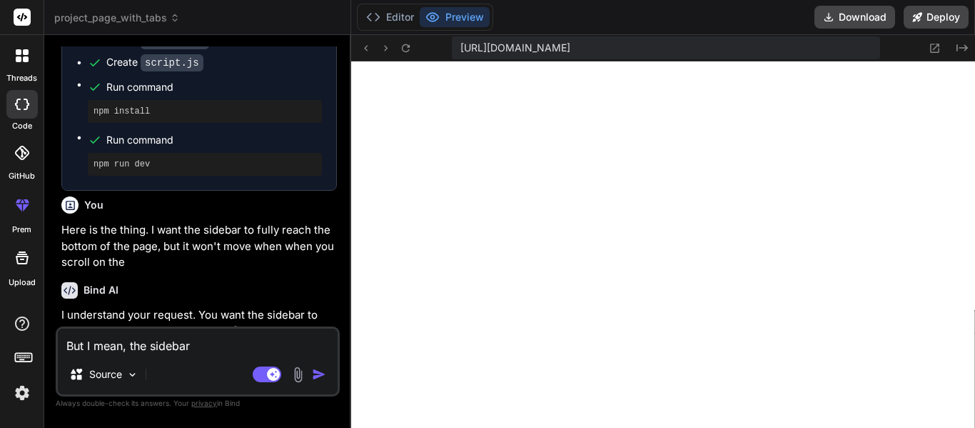
type textarea "But I mean, the sidebar s"
type textarea "x"
type textarea "But I mean, the sidebar sh"
type textarea "x"
type textarea "But I mean, the sidebar sho"
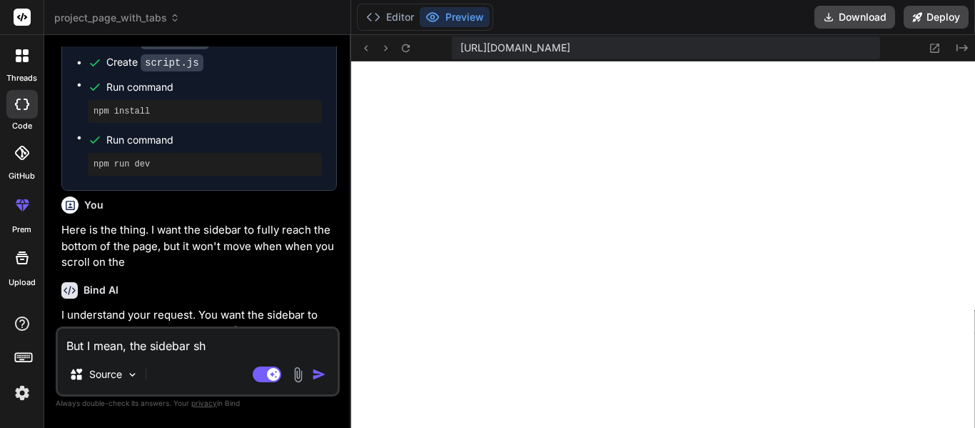
type textarea "x"
type textarea "But I mean, the sidebar shou"
type textarea "x"
type textarea "But I mean, the sidebar shoul"
type textarea "x"
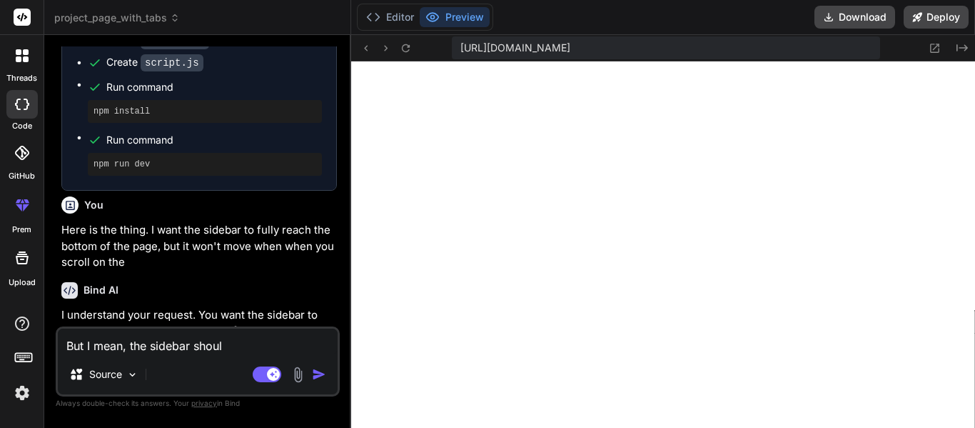
type textarea "But I mean, the sidebar should"
type textarea "x"
type textarea "But I mean, the sidebar shouldn"
type textarea "x"
type textarea "But I mean, the sidebar shouldn'"
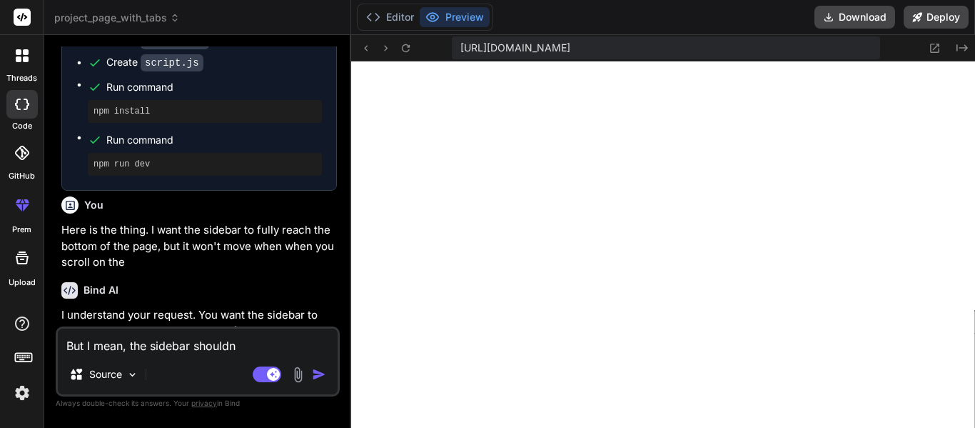
type textarea "x"
type textarea "But I mean, the sidebar shouldn't"
type textarea "x"
type textarea "But I mean, the sidebar shouldn't"
type textarea "x"
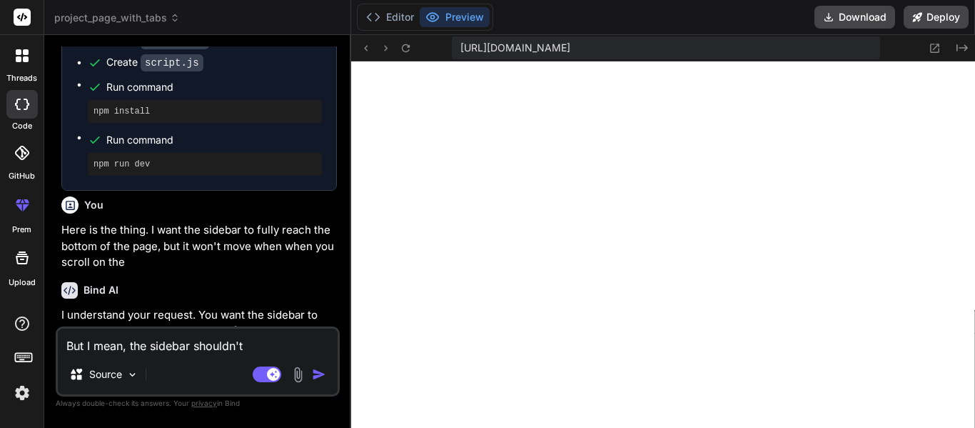
type textarea "But I mean, the sidebar shouldn't m"
type textarea "x"
type textarea "But I mean, the sidebar shouldn't mo"
type textarea "x"
type textarea "But I mean, the sidebar shouldn't mov"
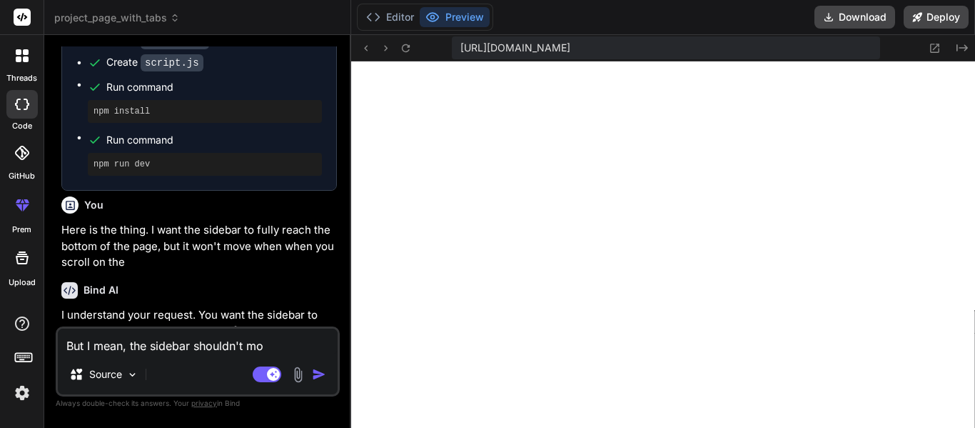
type textarea "x"
type textarea "But I mean, the sidebar shouldn't move"
type textarea "x"
type textarea "But I mean, the sidebar shouldn't move"
type textarea "x"
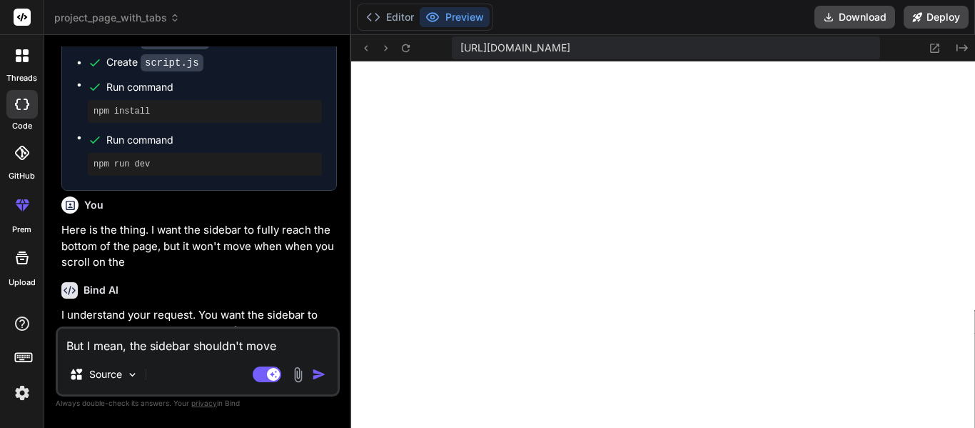
type textarea "But I mean, the sidebar shouldn't move w"
type textarea "x"
type textarea "But I mean, the sidebar shouldn't move wi"
type textarea "x"
type textarea "But I mean, the sidebar shouldn't move wit"
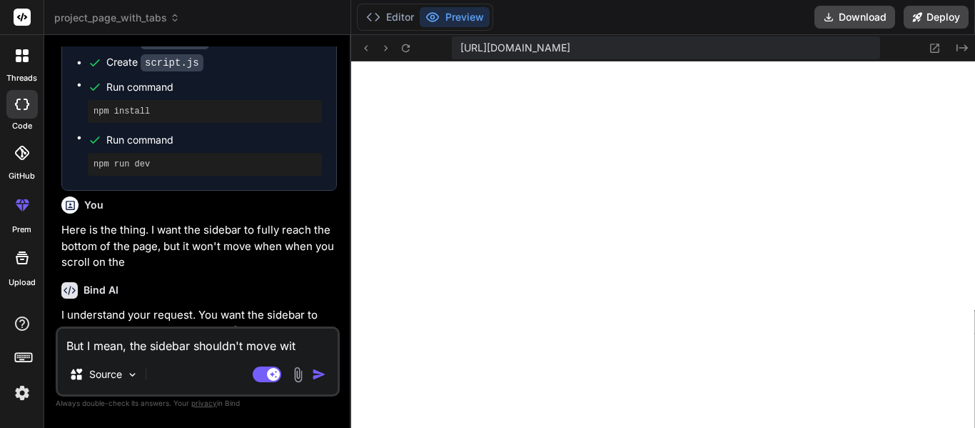
type textarea "x"
type textarea "But I mean, the sidebar shouldn't move with"
type textarea "x"
type textarea "But I mean, the sidebar shouldn't move with"
type textarea "x"
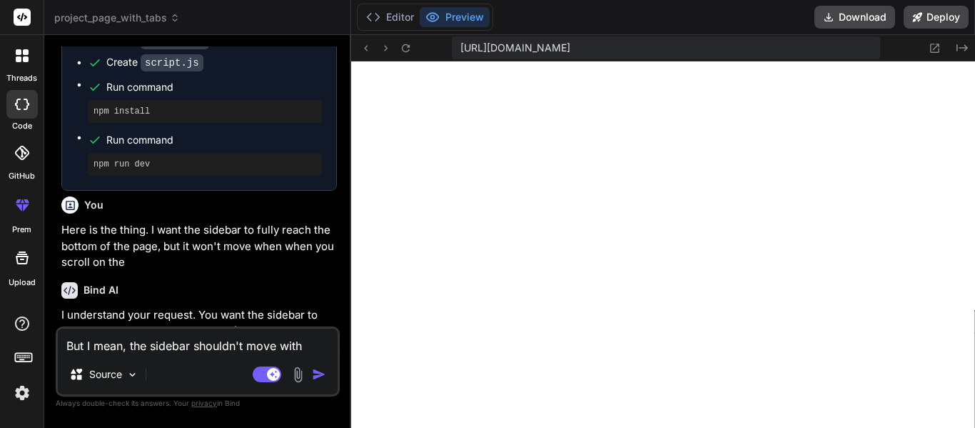
type textarea "But I mean, the sidebar shouldn't move with t"
type textarea "x"
type textarea "But I mean, the sidebar shouldn't move with th"
type textarea "x"
type textarea "But I mean, the sidebar shouldn't move with the"
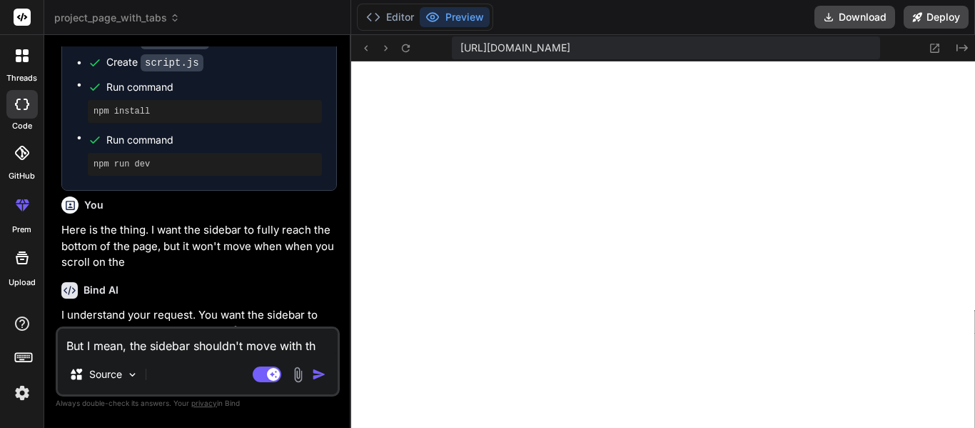
type textarea "x"
type textarea "But I mean, the sidebar shouldn't move with the"
type textarea "x"
type textarea "But I mean, the sidebar shouldn't move with the p"
type textarea "x"
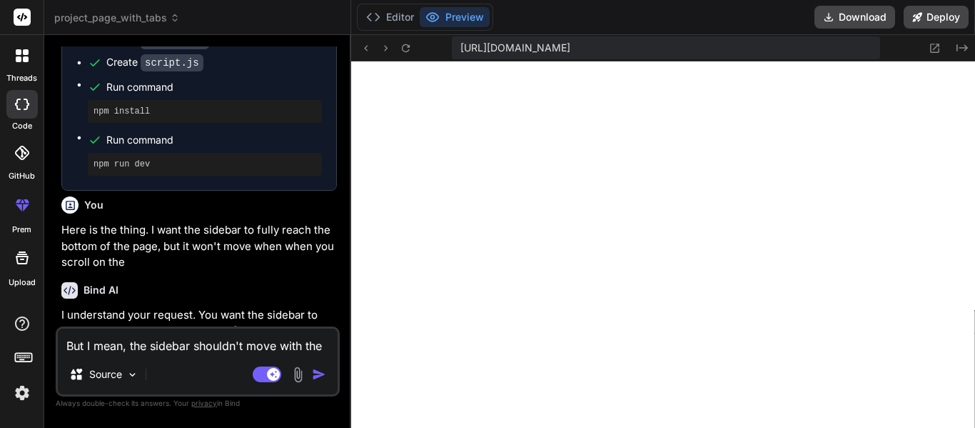
type textarea "But I mean, the sidebar shouldn't move with the po"
type textarea "x"
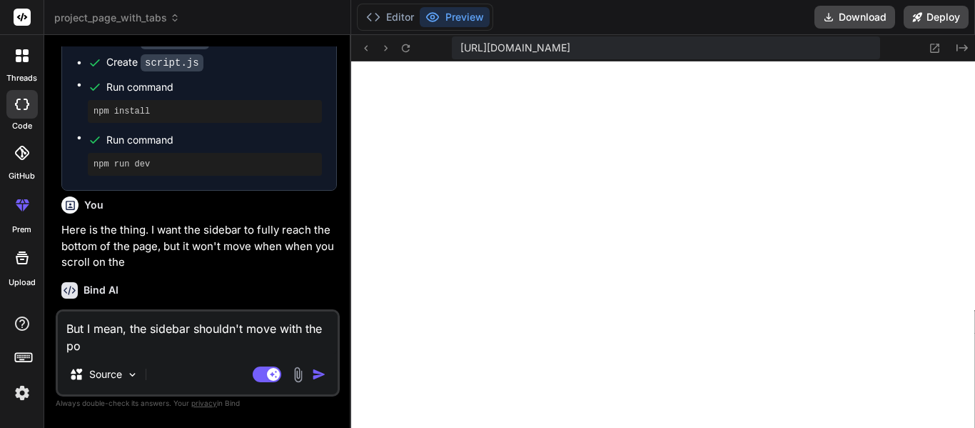
type textarea "But I mean, the sidebar shouldn't move with the por"
type textarea "x"
type textarea "But I mean, the sidebar shouldn't move with the porj"
type textarea "x"
type textarea "But I mean, the sidebar shouldn't move with the [PERSON_NAME]"
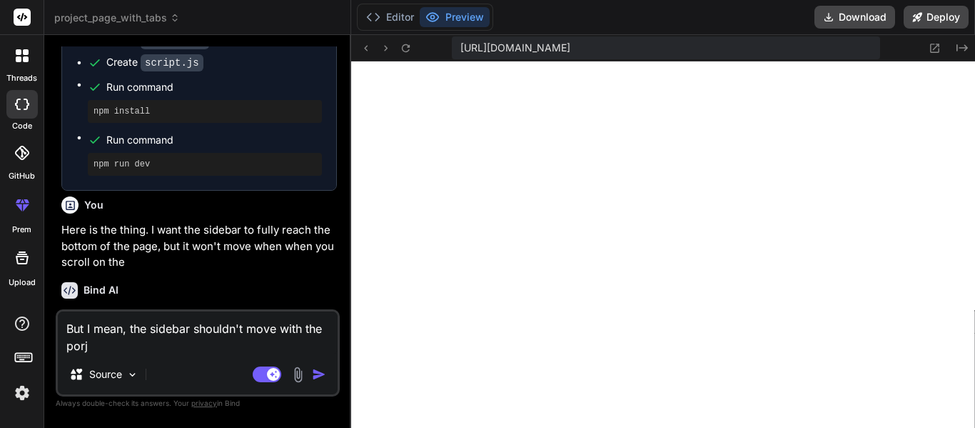
type textarea "x"
type textarea "But I mean, the sidebar shouldn't move with the porj"
type textarea "x"
type textarea "But I mean, the sidebar shouldn't move with the por"
type textarea "x"
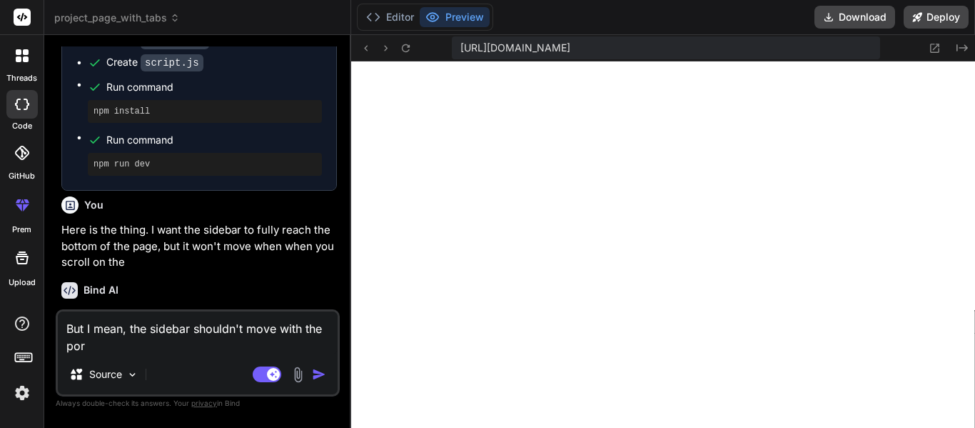
type textarea "But I mean, the sidebar shouldn't move with the po"
type textarea "x"
type textarea "But I mean, the sidebar shouldn't move with the por"
type textarea "x"
type textarea "But I mean, the sidebar shouldn't move with the po"
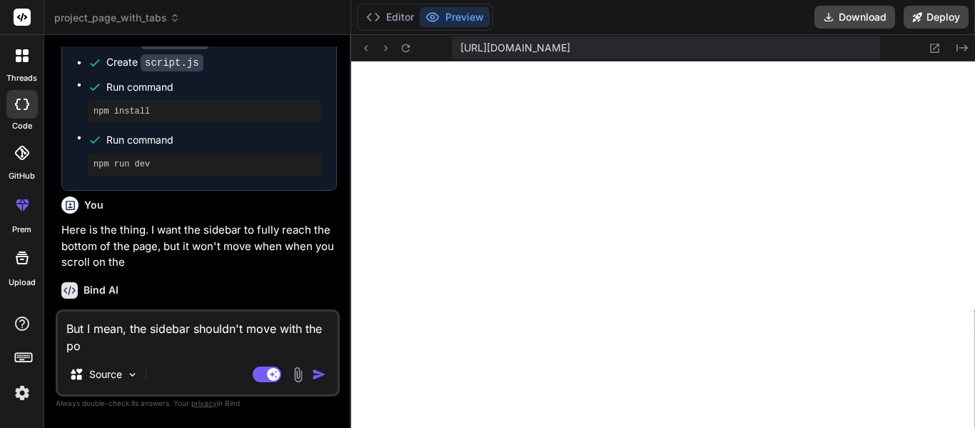
type textarea "x"
type textarea "But I mean, the sidebar shouldn't move with the p"
type textarea "x"
type textarea "But I mean, the sidebar shouldn't move with the pr"
type textarea "x"
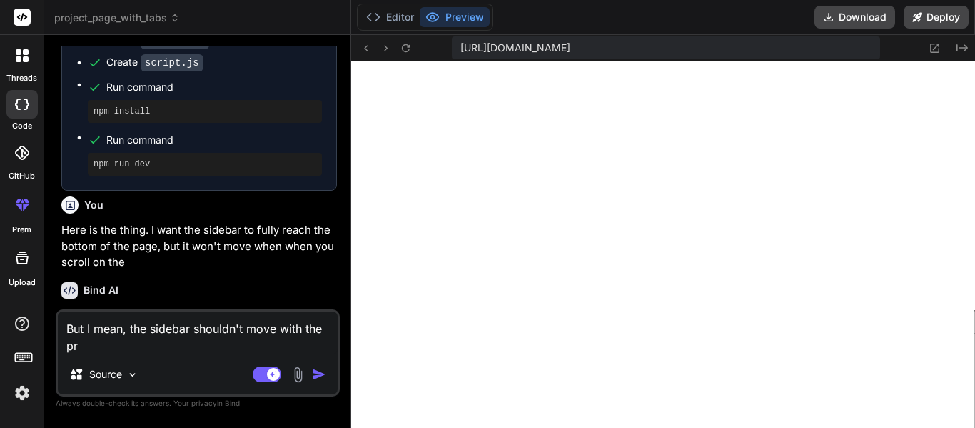
type textarea "But I mean, the sidebar shouldn't move with the pro"
type textarea "x"
type textarea "But I mean, the sidebar shouldn't move with the proe"
type textarea "x"
type textarea "But I mean, the sidebar shouldn't move with the pro"
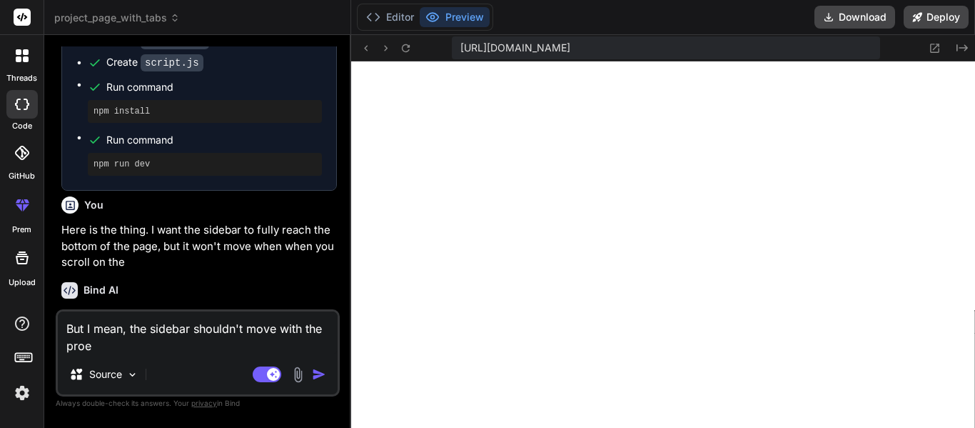
type textarea "x"
type textarea "But I mean, the sidebar shouldn't move with the proj"
type textarea "x"
type textarea "But I mean, the sidebar shouldn't move with the proje"
type textarea "x"
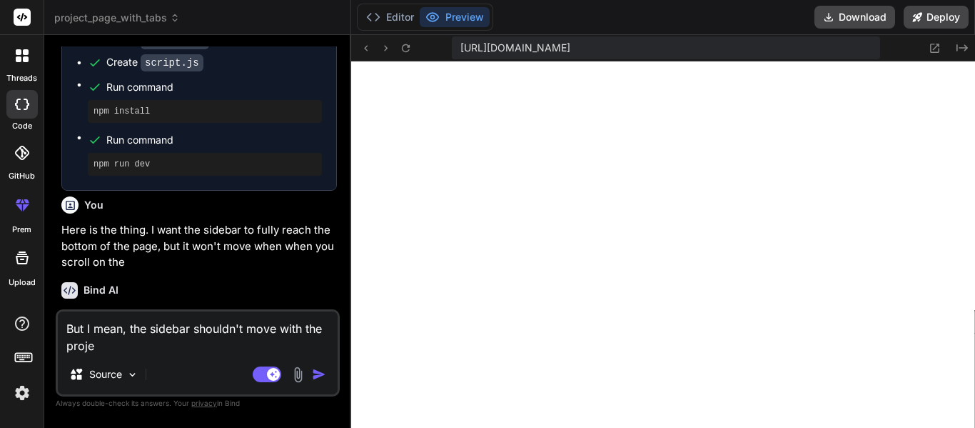
type textarea "But I mean, the sidebar shouldn't move with the projec"
type textarea "x"
type textarea "But I mean, the sidebar shouldn't move with the project"
type textarea "x"
type textarea "But I mean, the sidebar shouldn't move with the project"
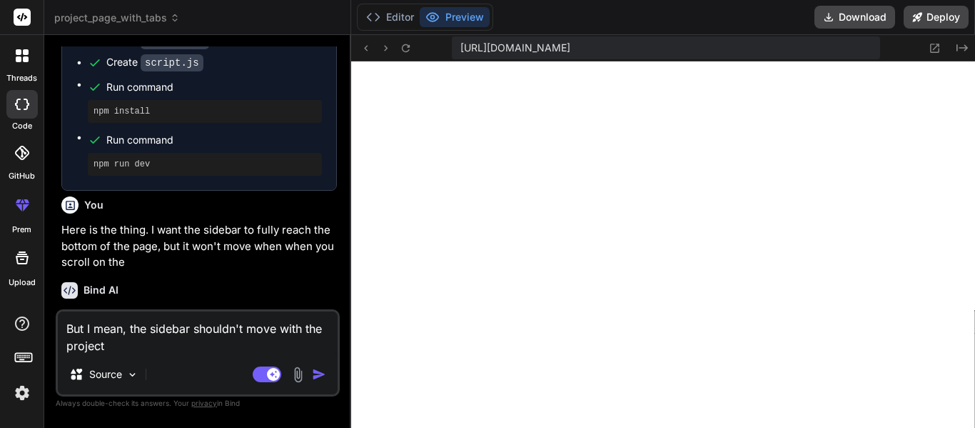
type textarea "x"
type textarea "But I mean, the sidebar shouldn't move with the project o"
type textarea "x"
type textarea "But I mean, the sidebar shouldn't move with the project ov"
type textarea "x"
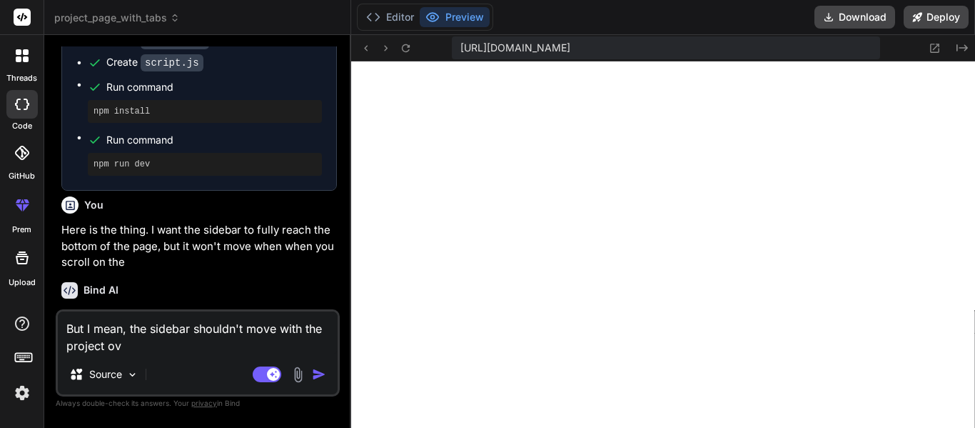
type textarea "But I mean, the sidebar shouldn't move with the project ove"
type textarea "x"
type textarea "But I mean, the sidebar shouldn't move with the project over"
type textarea "x"
type textarea "But I mean, the sidebar shouldn't move with the project overv"
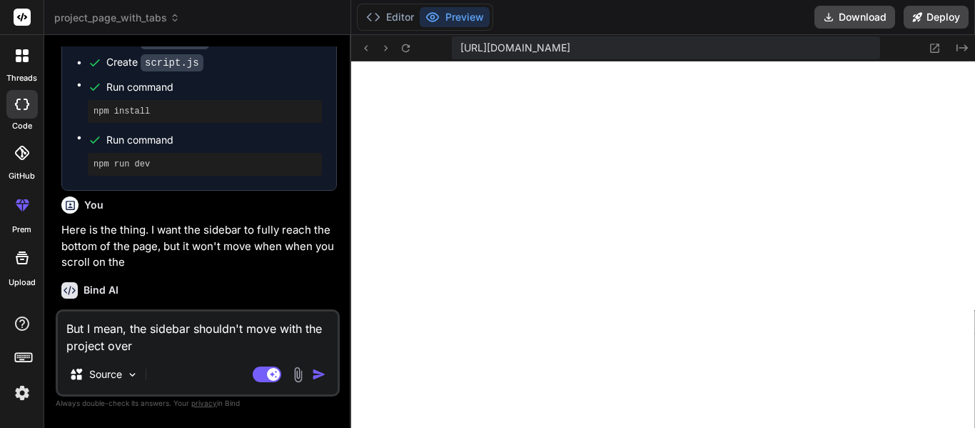
type textarea "x"
type textarea "But I mean, the sidebar shouldn't move with the project overvi"
type textarea "x"
type textarea "But I mean, the sidebar shouldn't move with the project overvie"
type textarea "x"
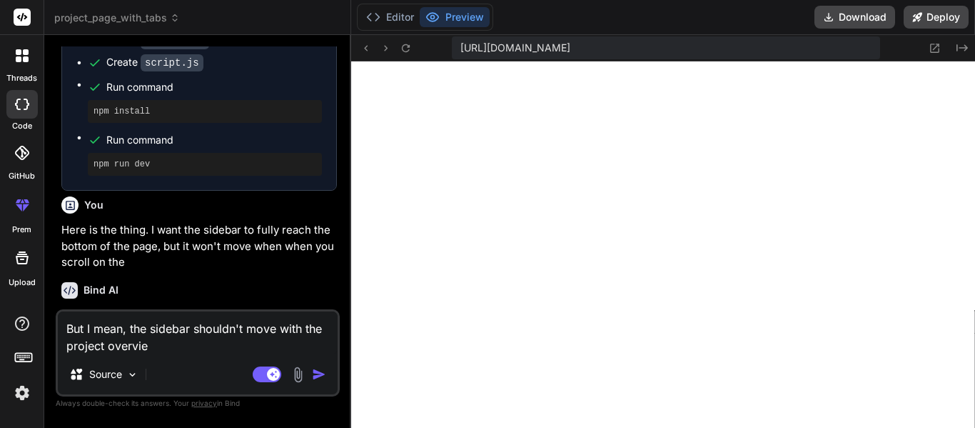
type textarea "But I mean, the sidebar shouldn't move with the project overview"
type textarea "x"
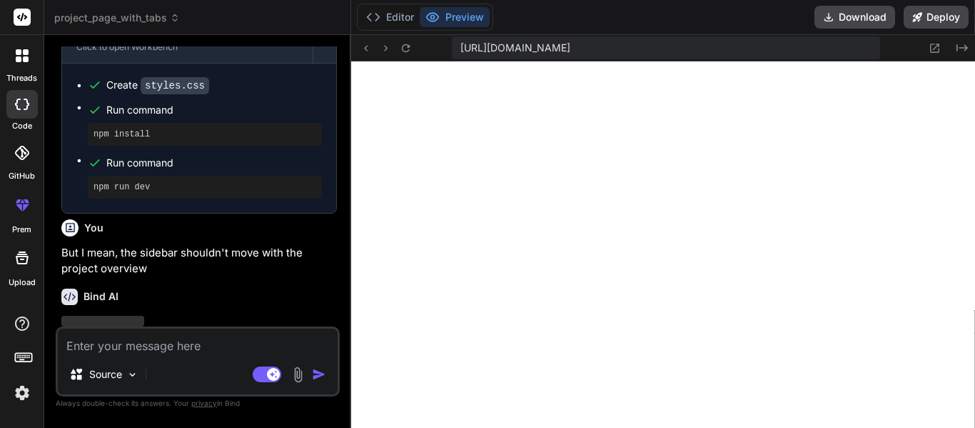
scroll to position [4952, 0]
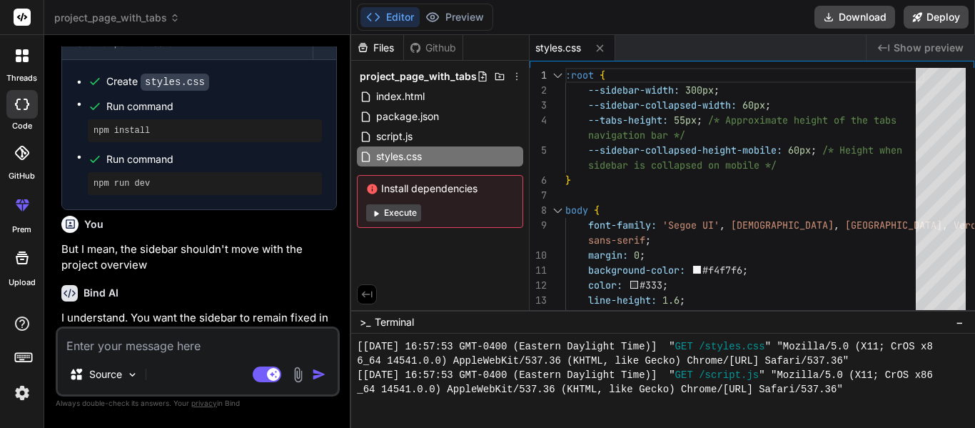
type textarea "x"
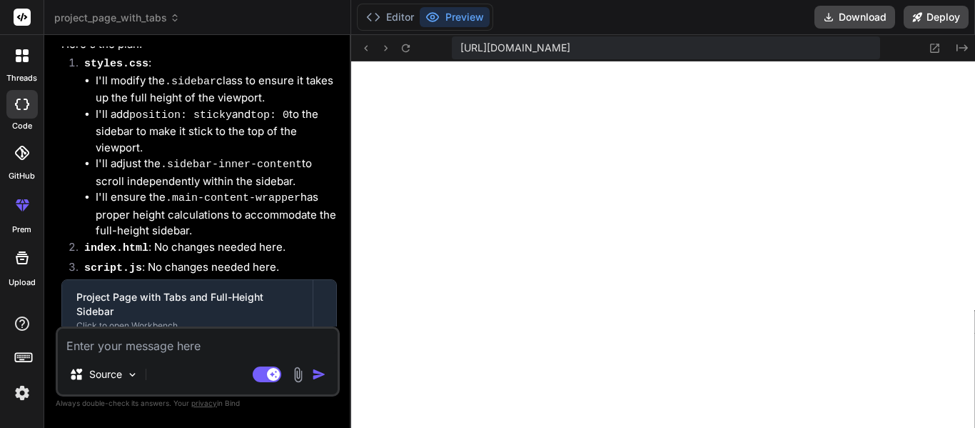
scroll to position [5410, 0]
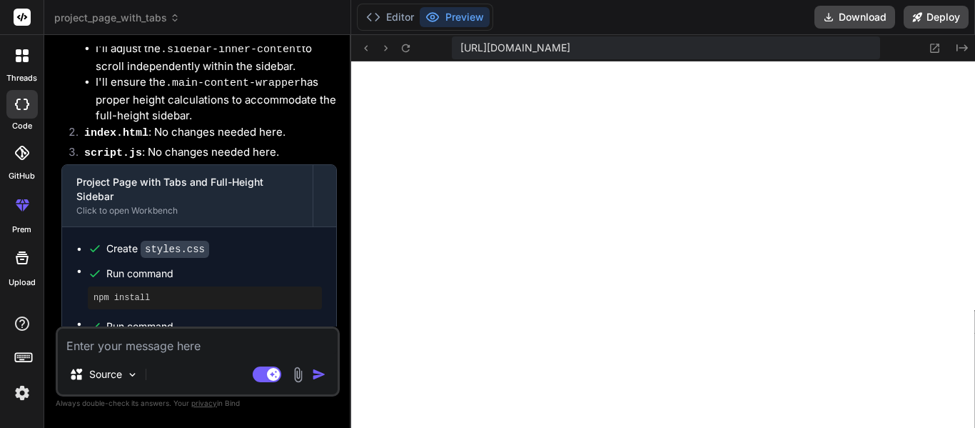
type textarea "T"
type textarea "x"
type textarea "Th"
type textarea "x"
type textarea "The"
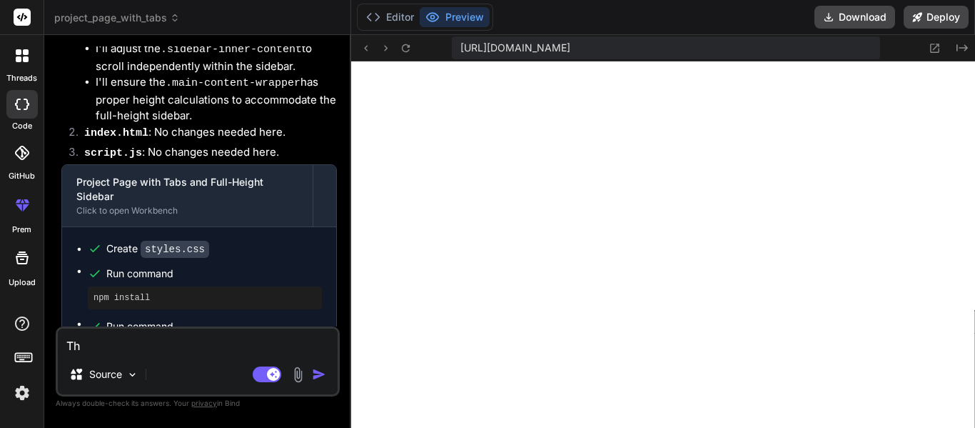
type textarea "x"
type textarea "The"
type textarea "x"
type textarea "The s"
type textarea "x"
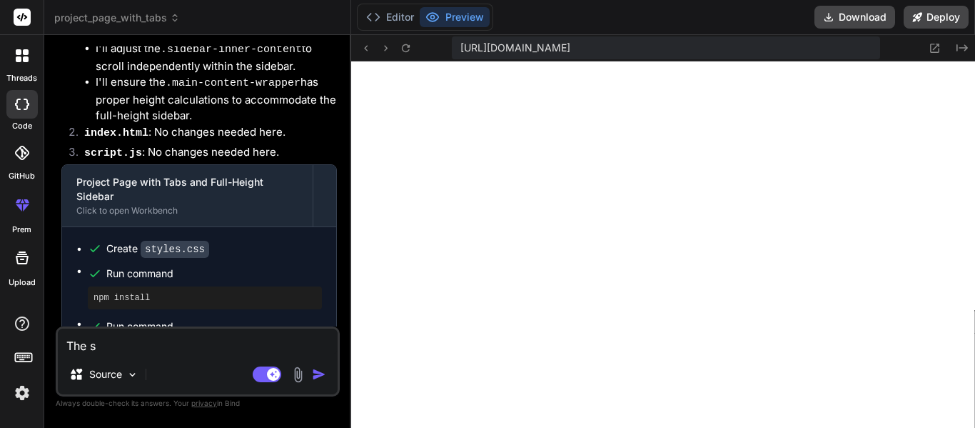
type textarea "The si"
type textarea "x"
type textarea "The sid"
type textarea "x"
type textarea "The side"
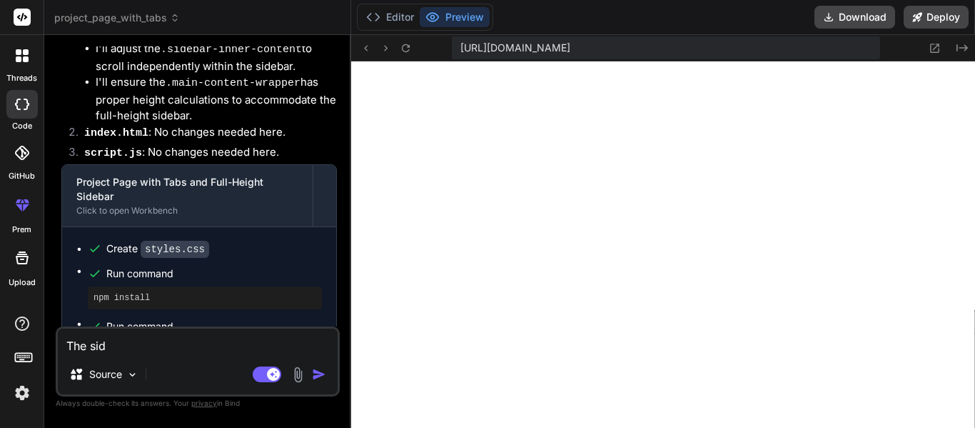
type textarea "x"
type textarea "The sideb"
type textarea "x"
type textarea "The sideba"
type textarea "x"
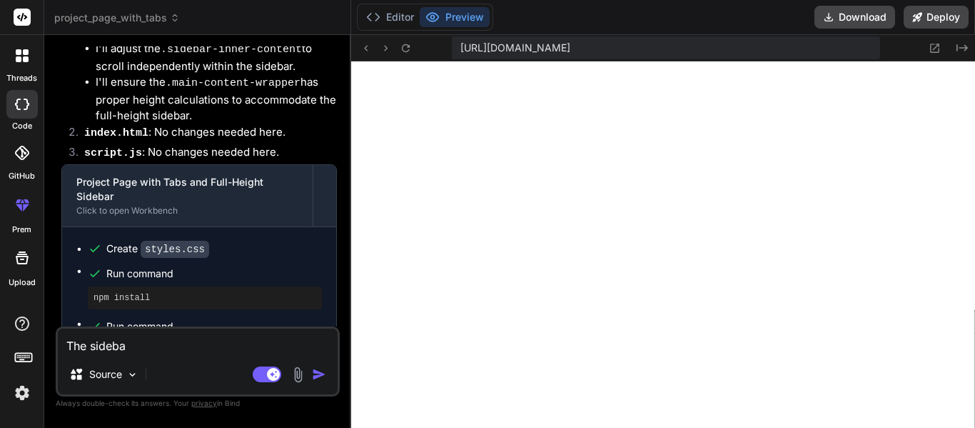
type textarea "The sidebar"
type textarea "x"
type textarea "The sidebar"
type textarea "x"
type textarea "The sidebar s"
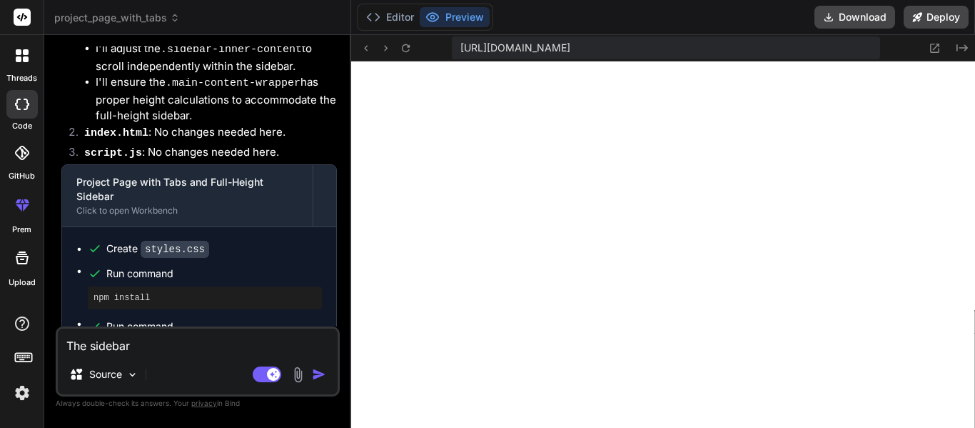
type textarea "x"
type textarea "The sidebar st"
type textarea "x"
type textarea "The sidebar sti"
type textarea "x"
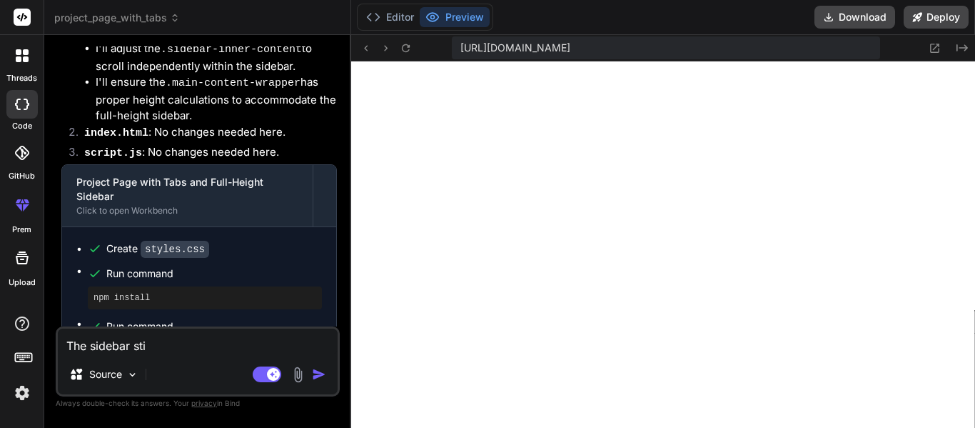
type textarea "The sidebar stil"
type textarea "x"
type textarea "The sidebar still"
type textarea "x"
type textarea "The sidebar still"
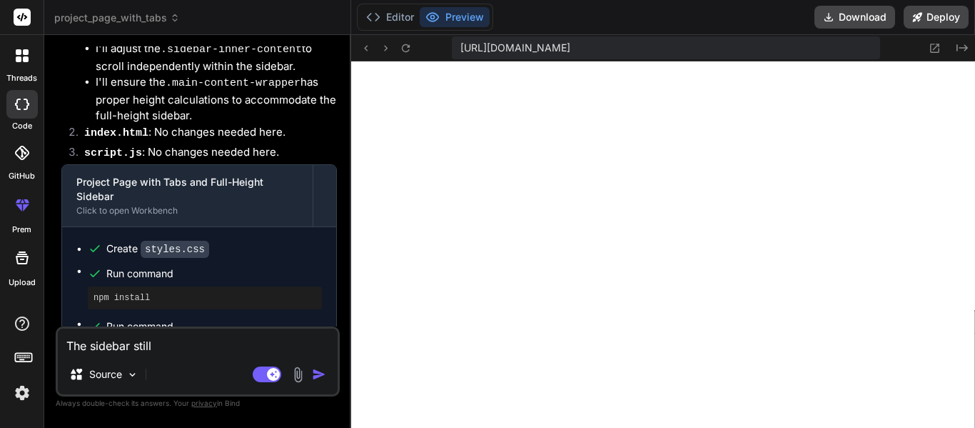
type textarea "x"
type textarea "The sidebar still m"
type textarea "x"
type textarea "The sidebar still mo"
type textarea "x"
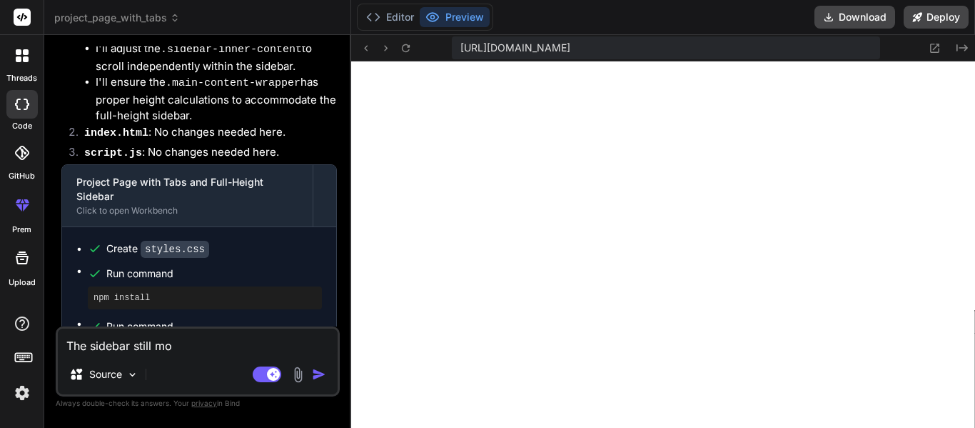
type textarea "The sidebar still mov"
type textarea "x"
type textarea "The sidebar still move"
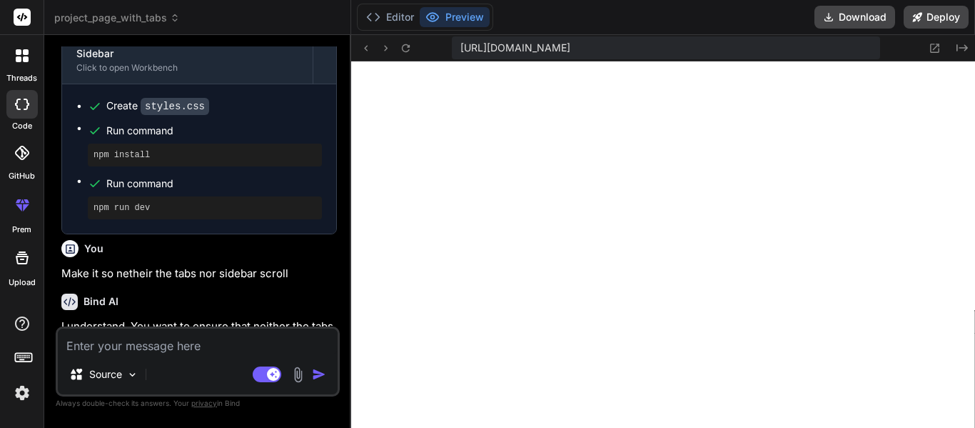
scroll to position [5025, 0]
click at [143, 345] on textarea at bounding box center [198, 341] width 280 height 26
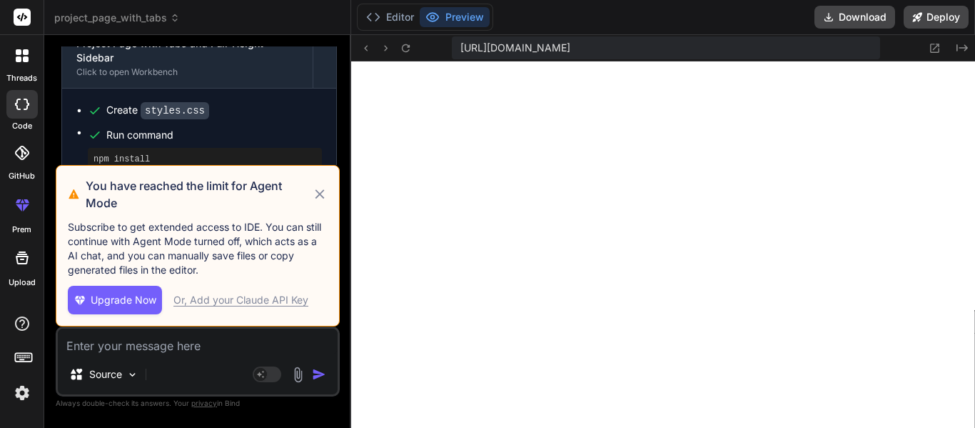
scroll to position [5811, 0]
click at [312, 193] on icon at bounding box center [320, 194] width 16 height 17
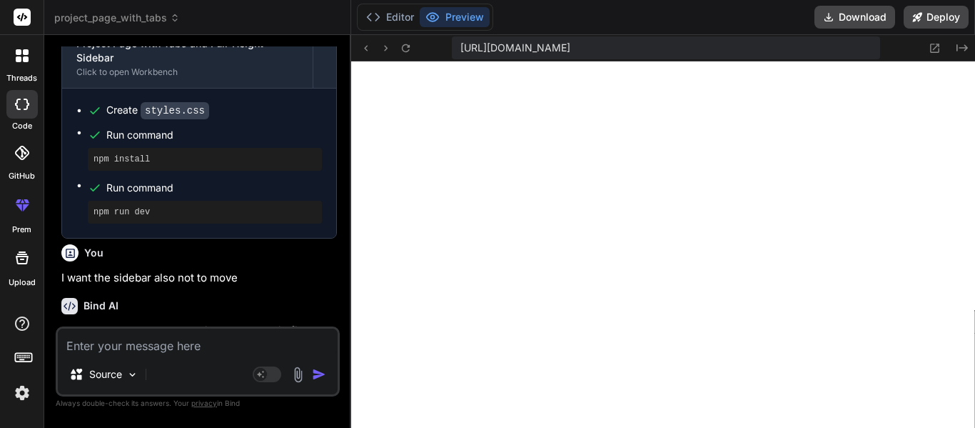
click at [178, 336] on textarea at bounding box center [198, 341] width 280 height 26
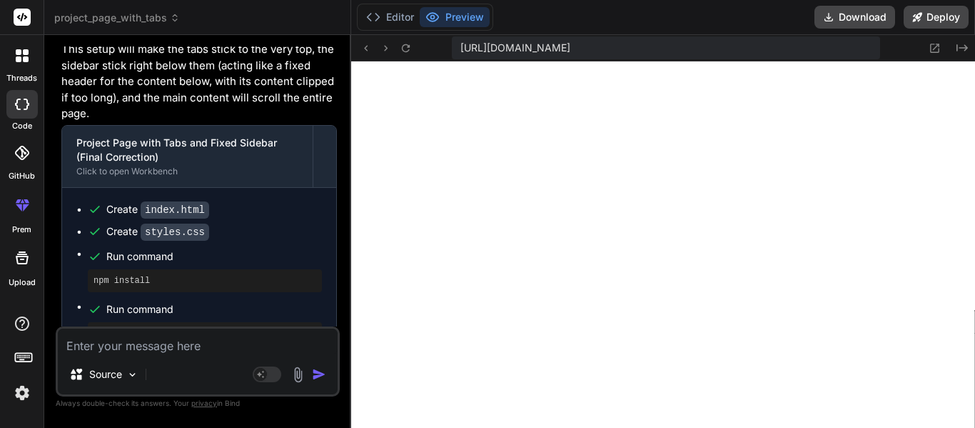
scroll to position [9994, 0]
click at [96, 350] on textarea at bounding box center [198, 341] width 280 height 26
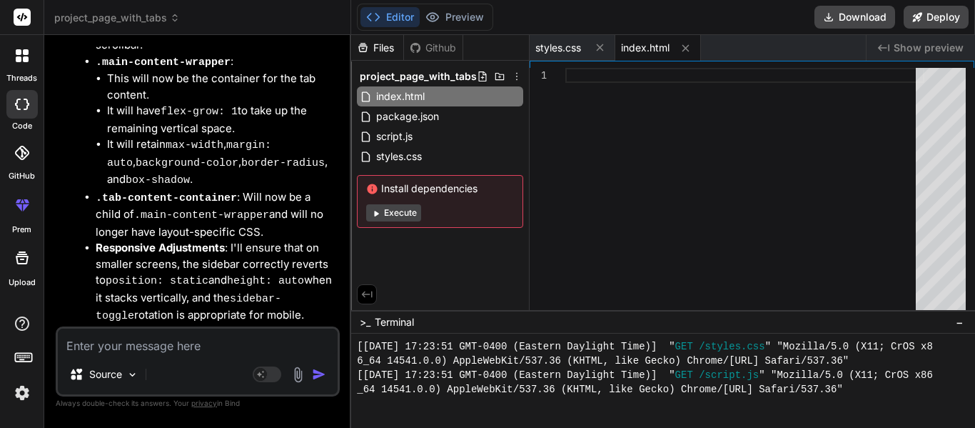
scroll to position [15686, 0]
click at [921, 42] on span "Show preview" at bounding box center [929, 48] width 70 height 14
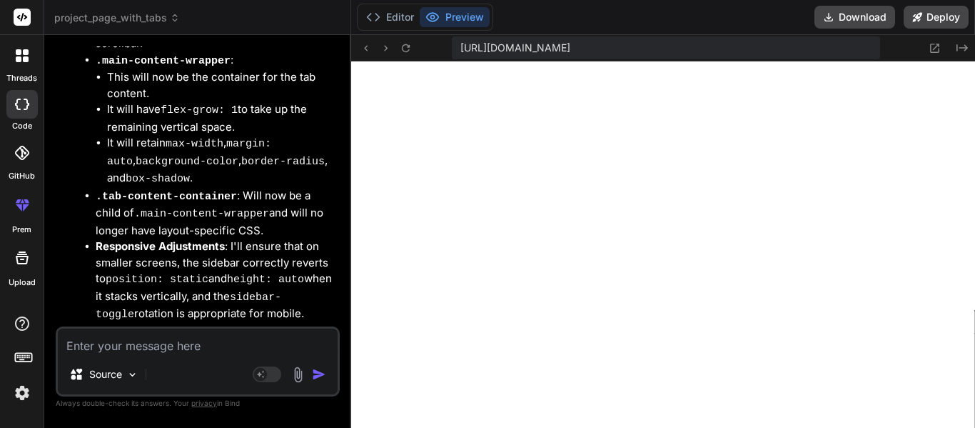
click at [11, 54] on div at bounding box center [22, 56] width 30 height 30
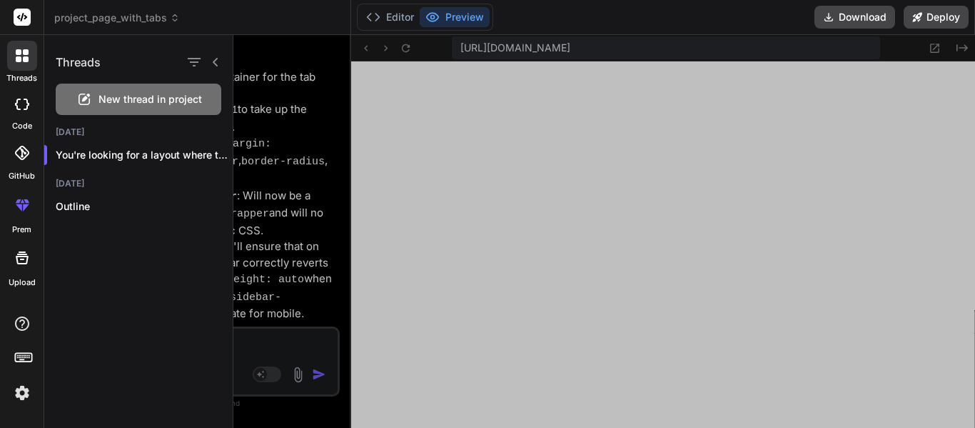
click at [124, 106] on span "New thread in project" at bounding box center [151, 99] width 104 height 14
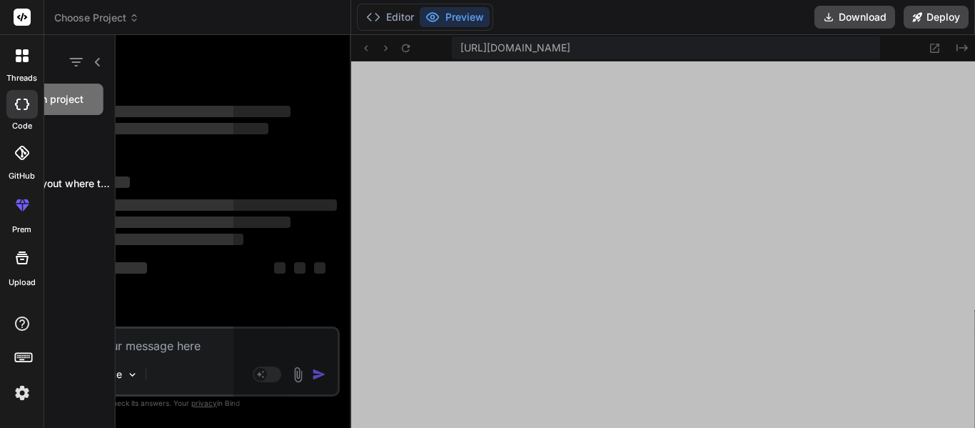
scroll to position [10065, 0]
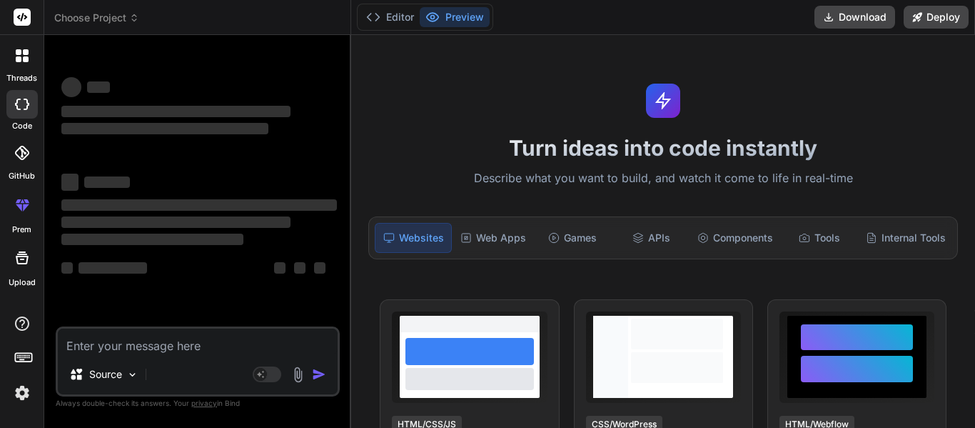
click at [182, 344] on textarea at bounding box center [198, 341] width 280 height 26
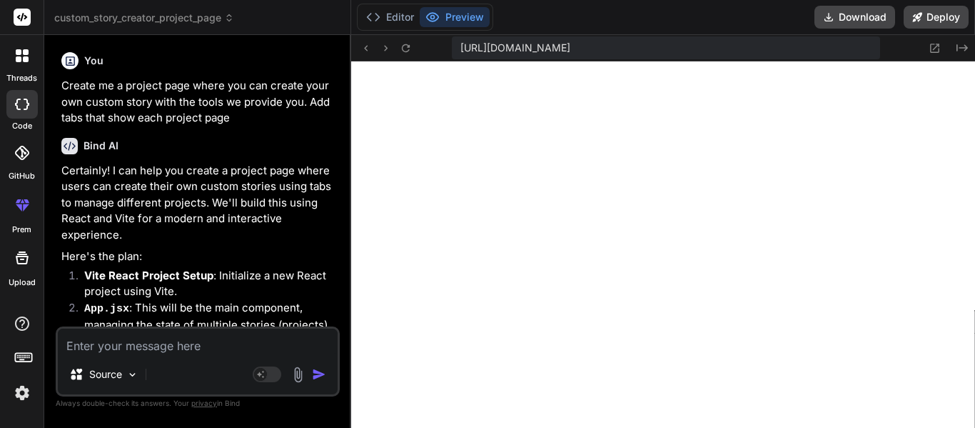
scroll to position [10536, 0]
click at [138, 340] on textarea at bounding box center [198, 341] width 280 height 26
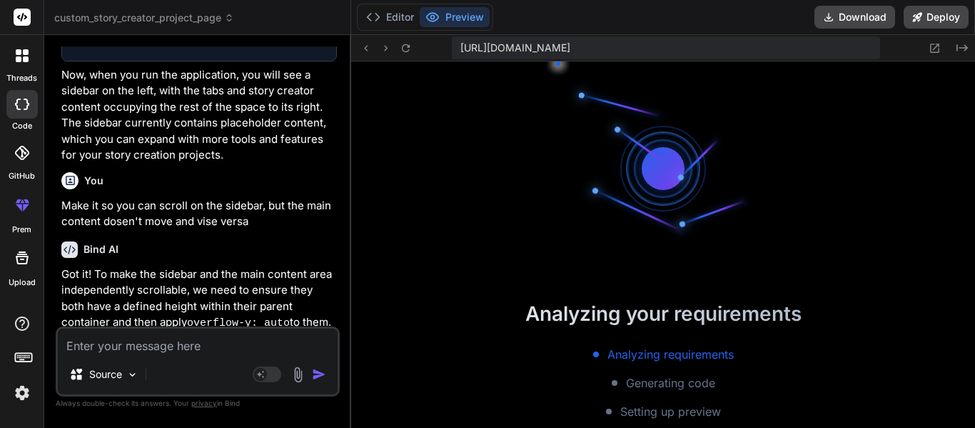
scroll to position [11236, 0]
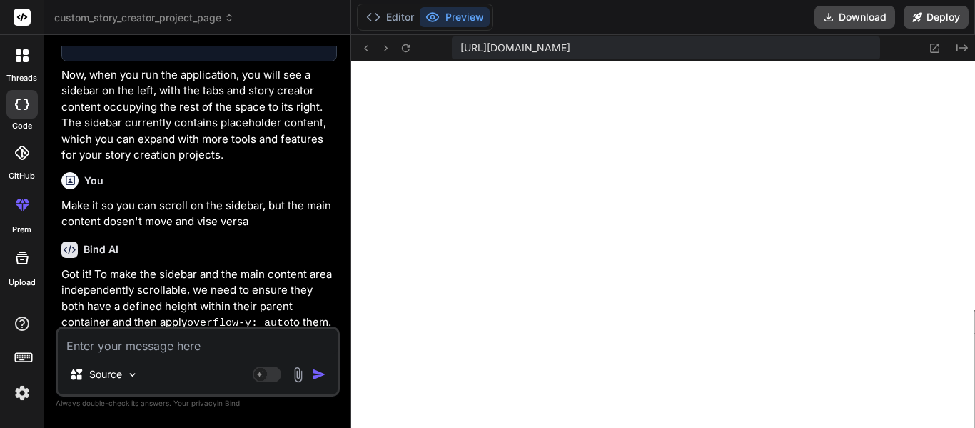
click at [165, 343] on textarea at bounding box center [198, 341] width 280 height 26
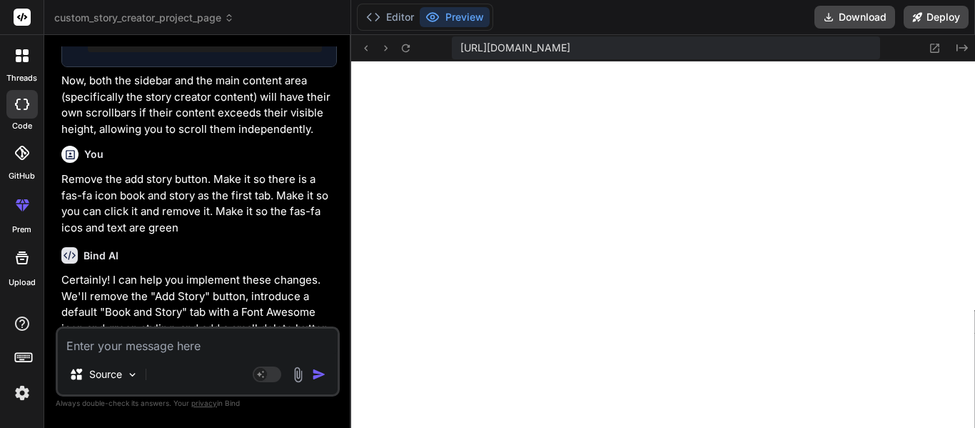
scroll to position [12164, 0]
click at [119, 341] on textarea at bounding box center [198, 341] width 280 height 26
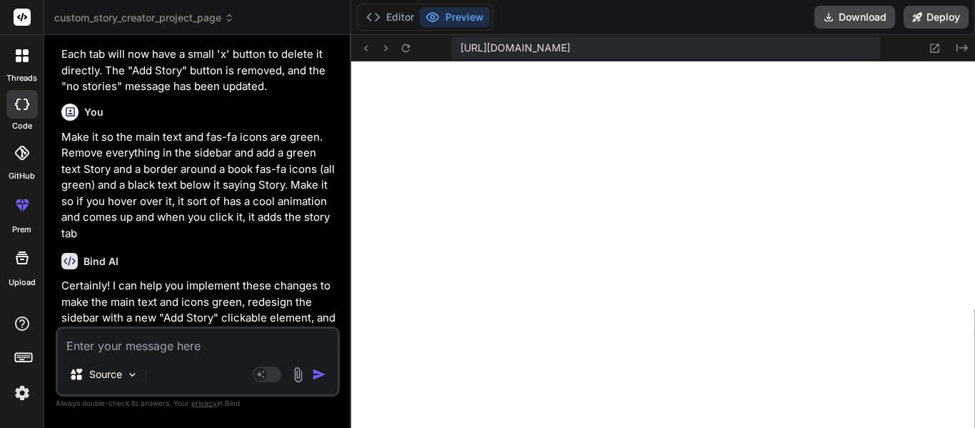
scroll to position [12421, 0]
click at [146, 346] on textarea at bounding box center [198, 341] width 280 height 26
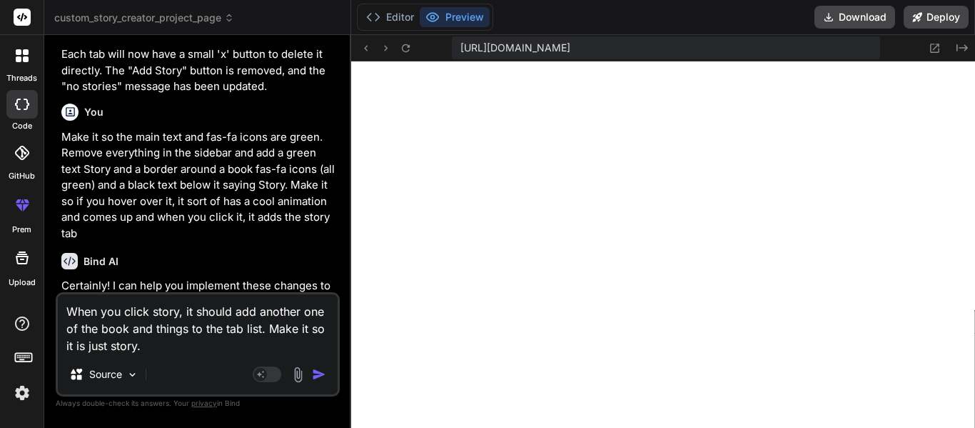
click at [160, 340] on textarea "When you click story, it should add another one of the book and things to the t…" at bounding box center [198, 324] width 280 height 60
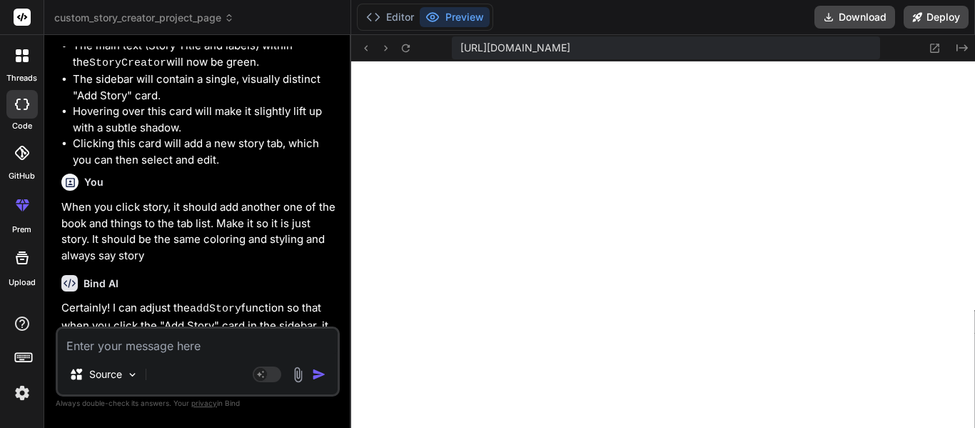
scroll to position [12635, 0]
click at [174, 349] on textarea at bounding box center [198, 341] width 280 height 26
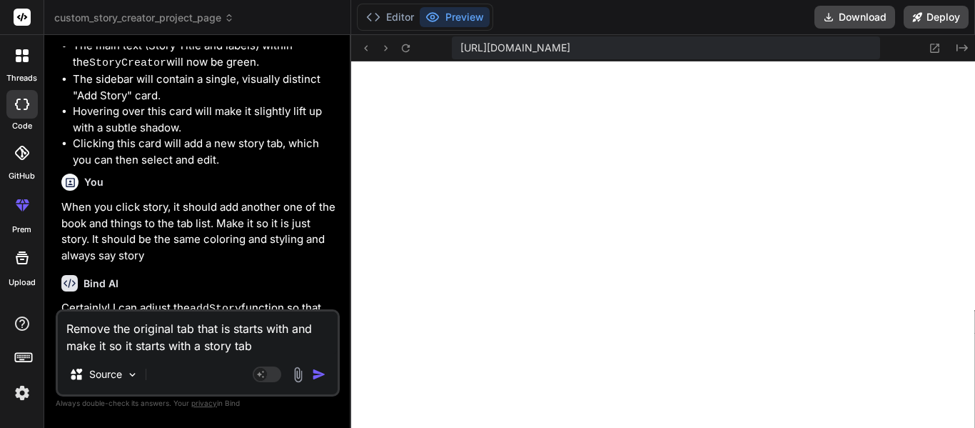
click at [273, 346] on textarea "Remove the original tab that is starts with and make it so it starts with a sto…" at bounding box center [198, 332] width 280 height 43
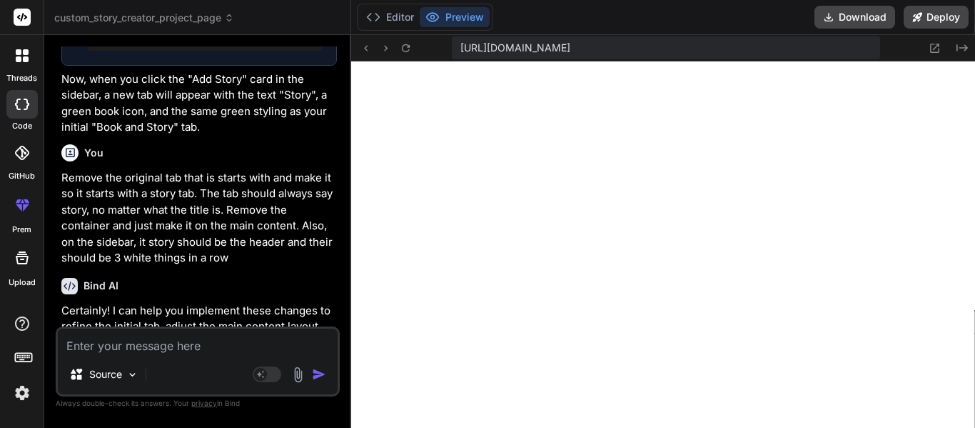
scroll to position [12906, 0]
